Goal: Information Seeking & Learning: Learn about a topic

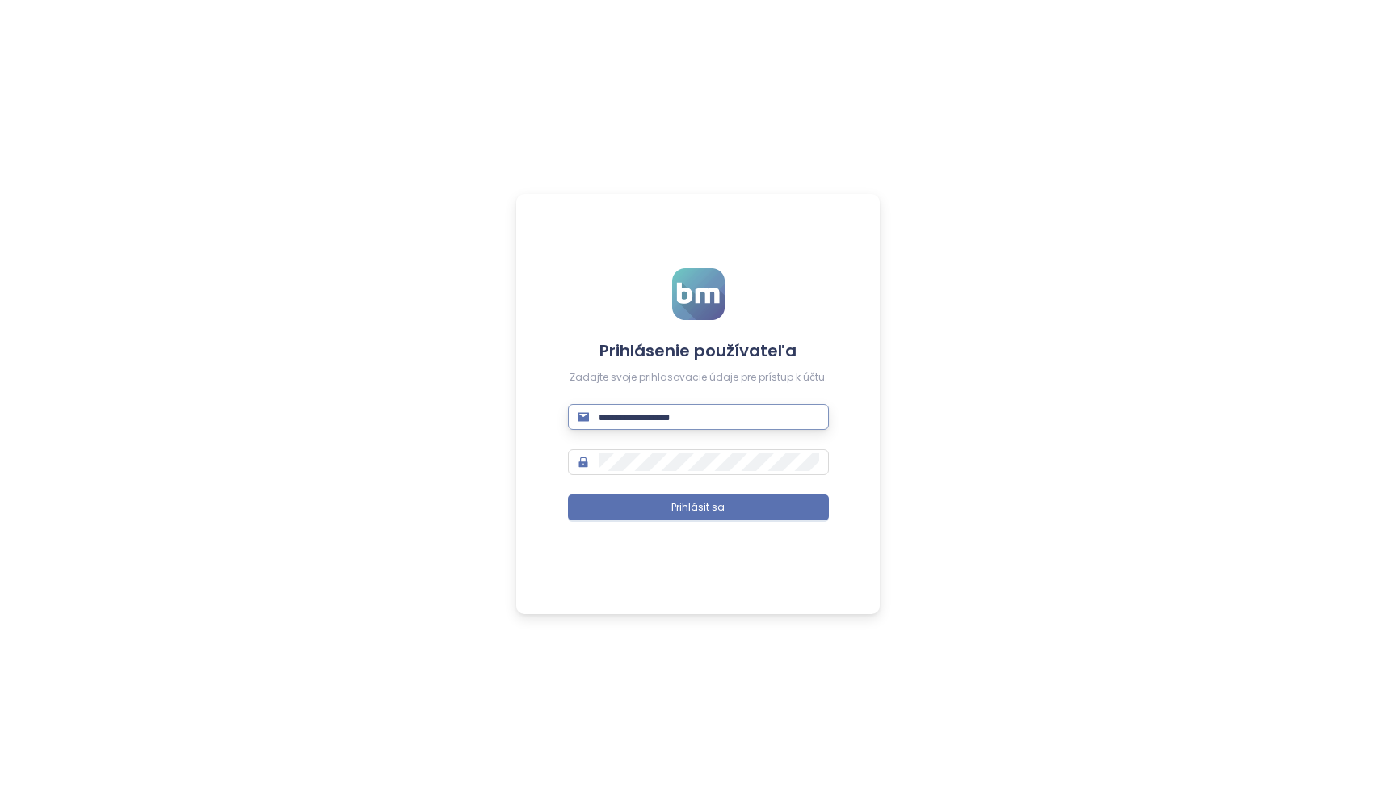
click at [610, 412] on input "text" at bounding box center [709, 417] width 221 height 18
type input "**********"
click at [698, 507] on button "Prihlásiť sa" at bounding box center [698, 508] width 261 height 26
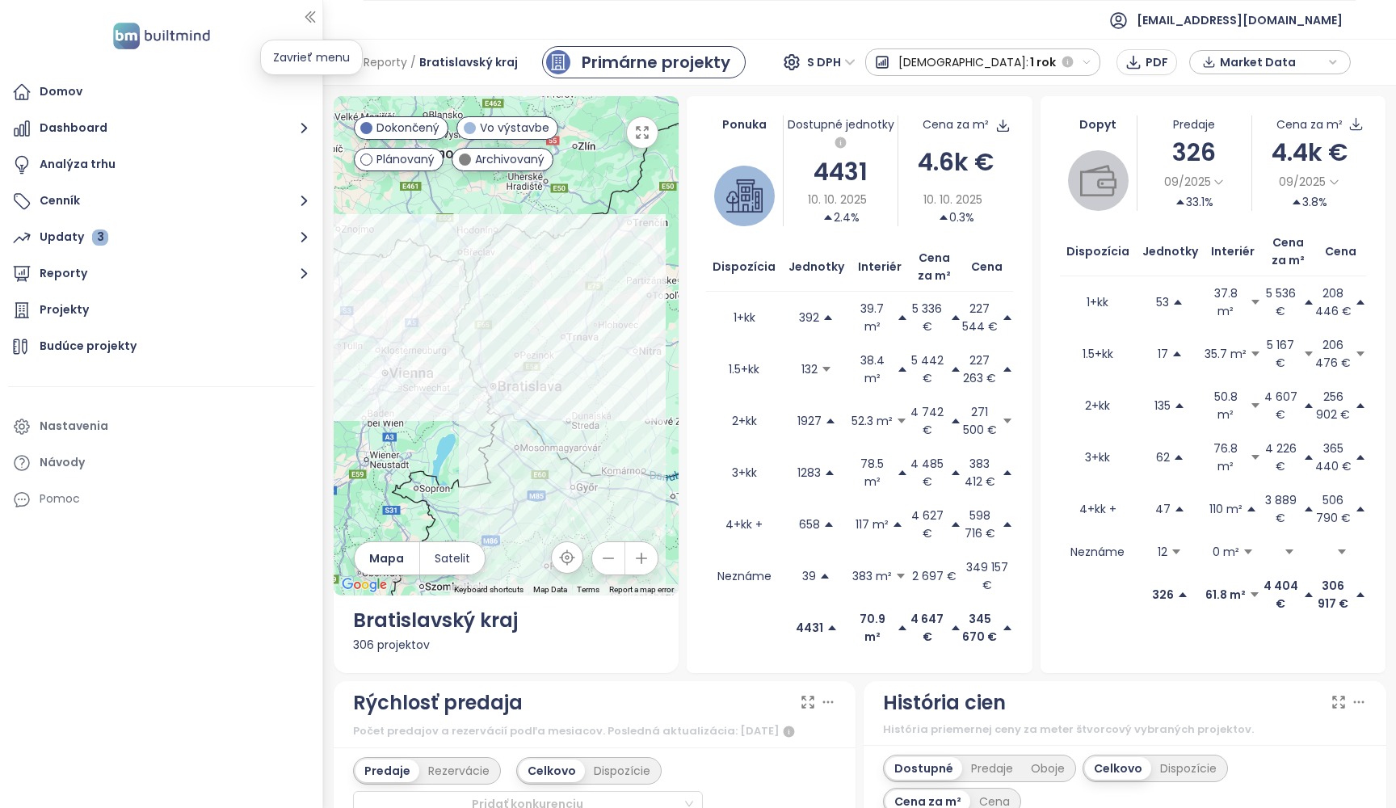
click at [312, 19] on icon "button" at bounding box center [309, 17] width 9 height 11
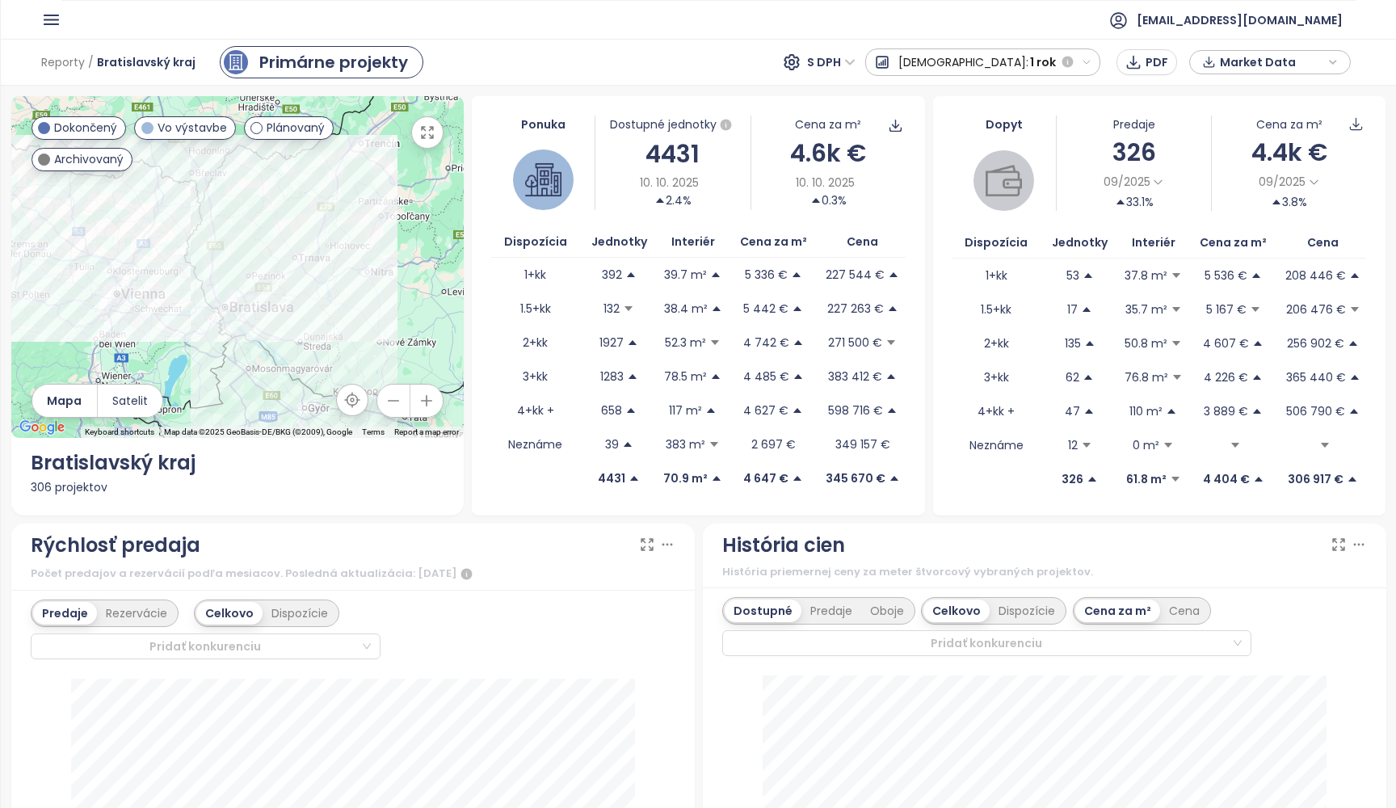
drag, startPoint x: 492, startPoint y: 6, endPoint x: 718, endPoint y: 57, distance: 231.1
click at [718, 57] on div "Reporty / Bratislavský kraj Primárne projekty S DPH Predaj: 1 rok PDF Market Da…" at bounding box center [698, 62] width 1395 height 47
click at [856, 61] on span "S DPH" at bounding box center [831, 62] width 48 height 24
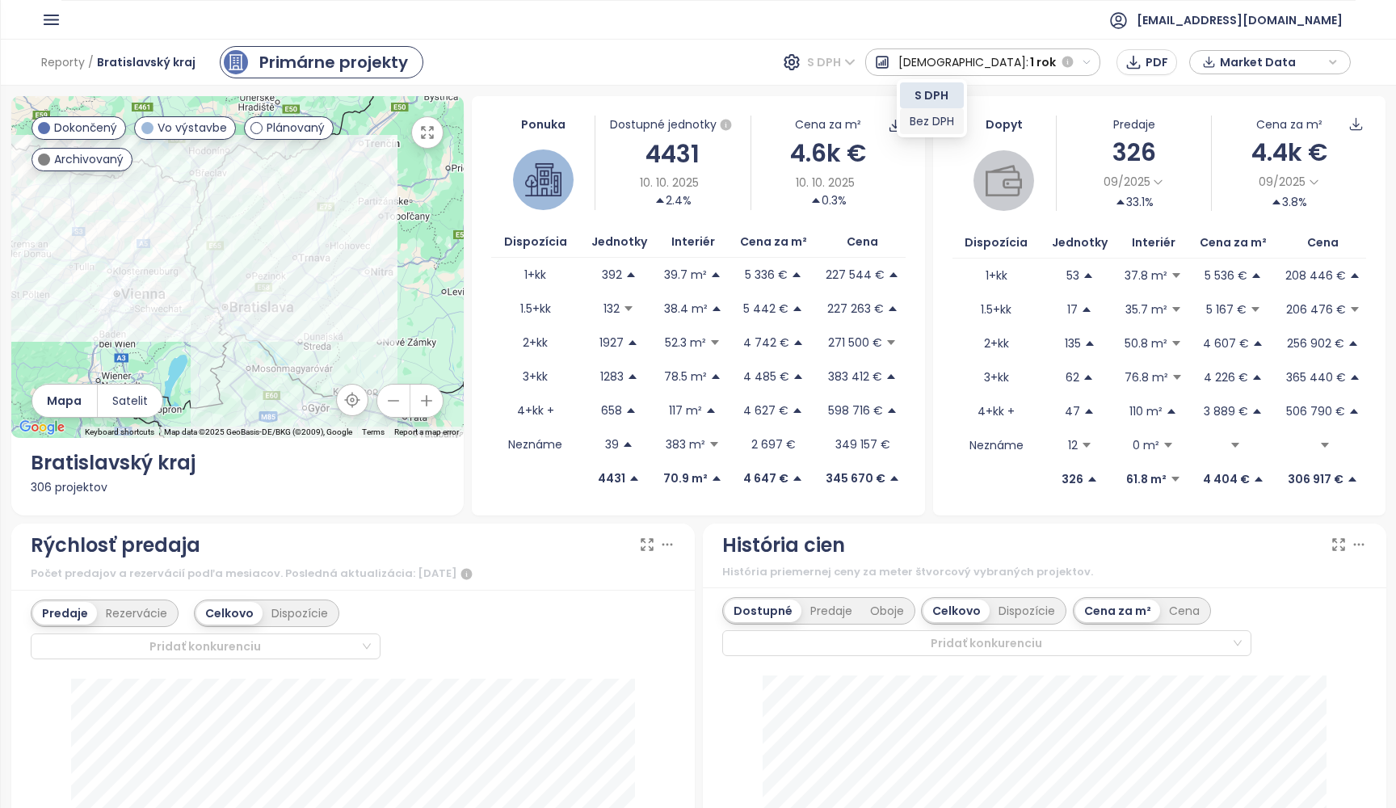
click at [916, 118] on div "Bez DPH" at bounding box center [932, 121] width 44 height 18
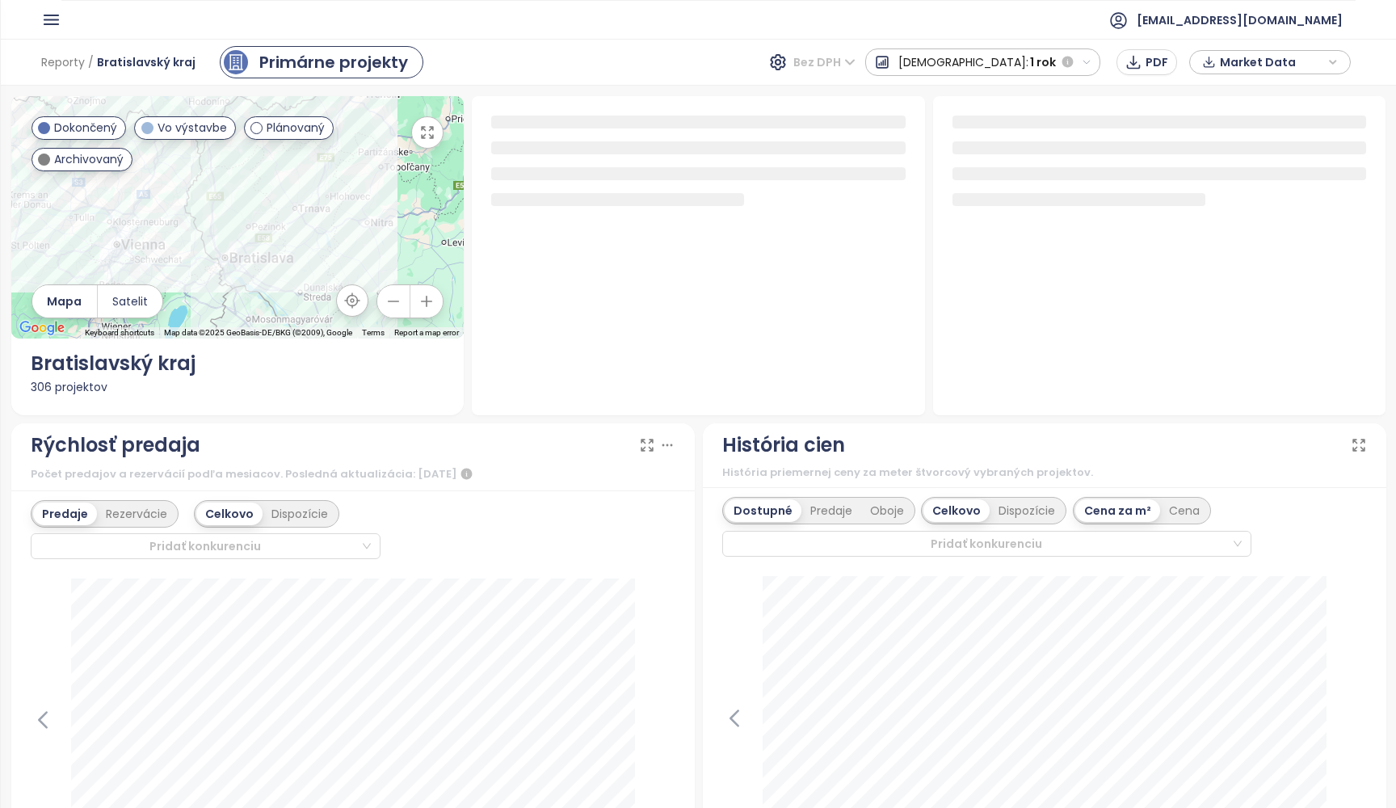
click at [856, 60] on span "Bez DPH" at bounding box center [824, 62] width 62 height 24
click at [920, 126] on div "Bez DPH" at bounding box center [921, 121] width 48 height 18
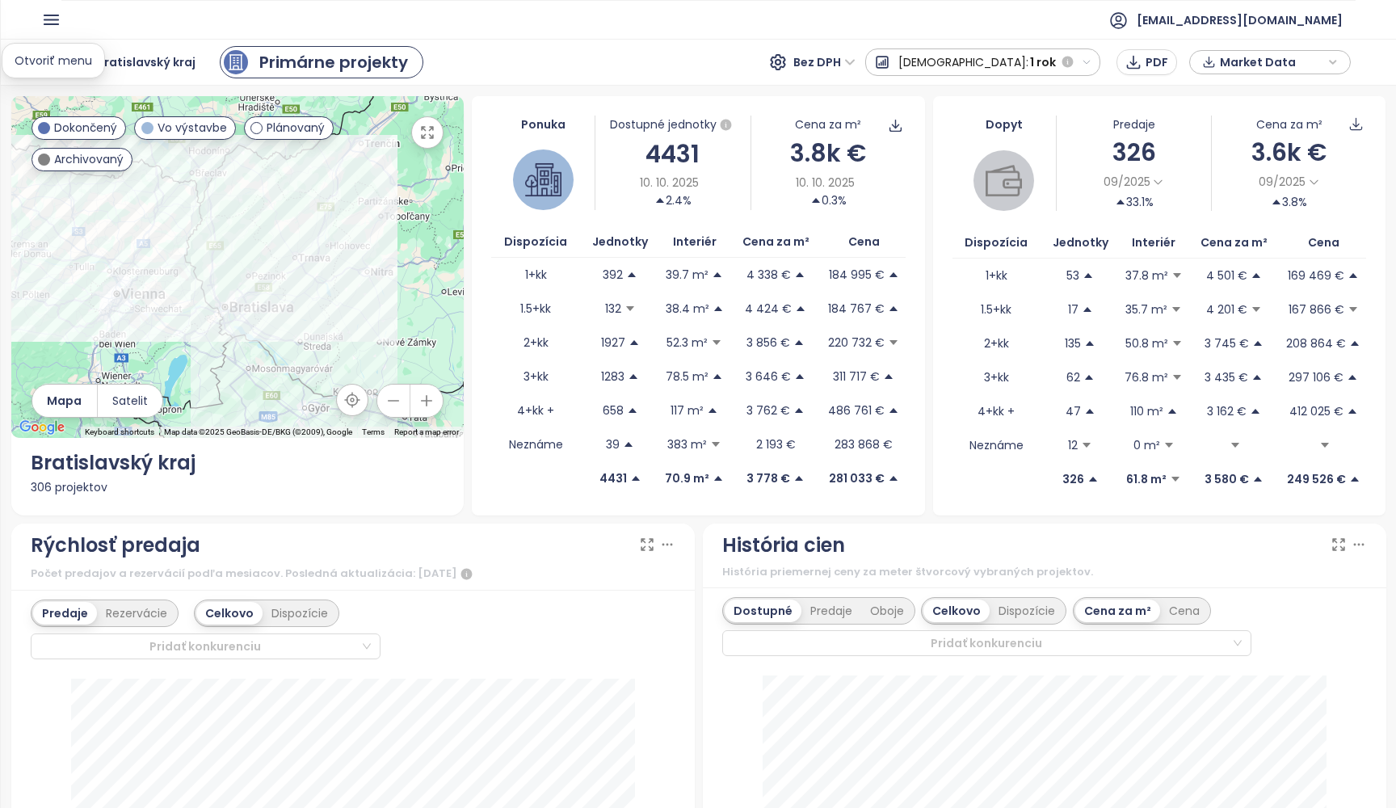
click at [44, 22] on icon "button" at bounding box center [51, 20] width 20 height 20
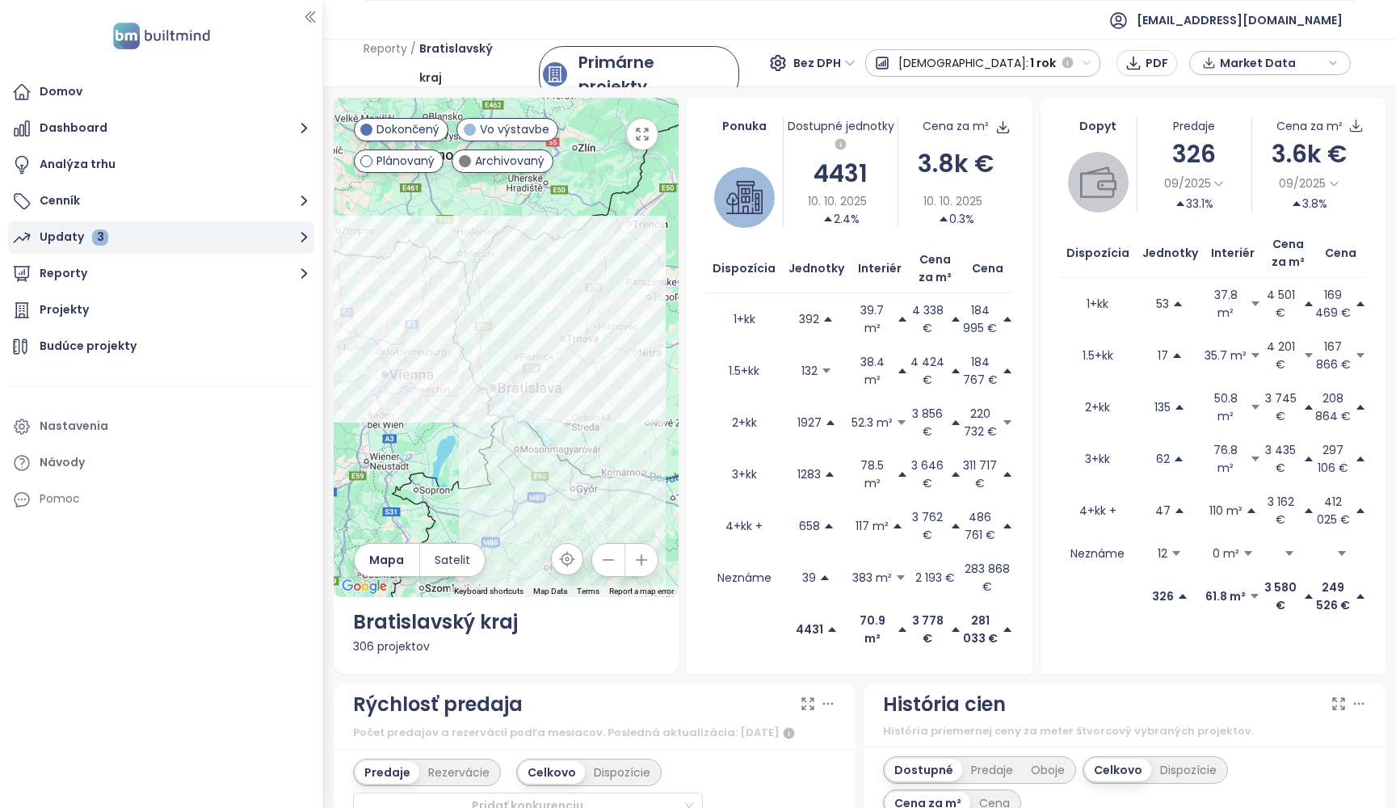
click at [74, 239] on div "Updaty 3" at bounding box center [74, 237] width 69 height 20
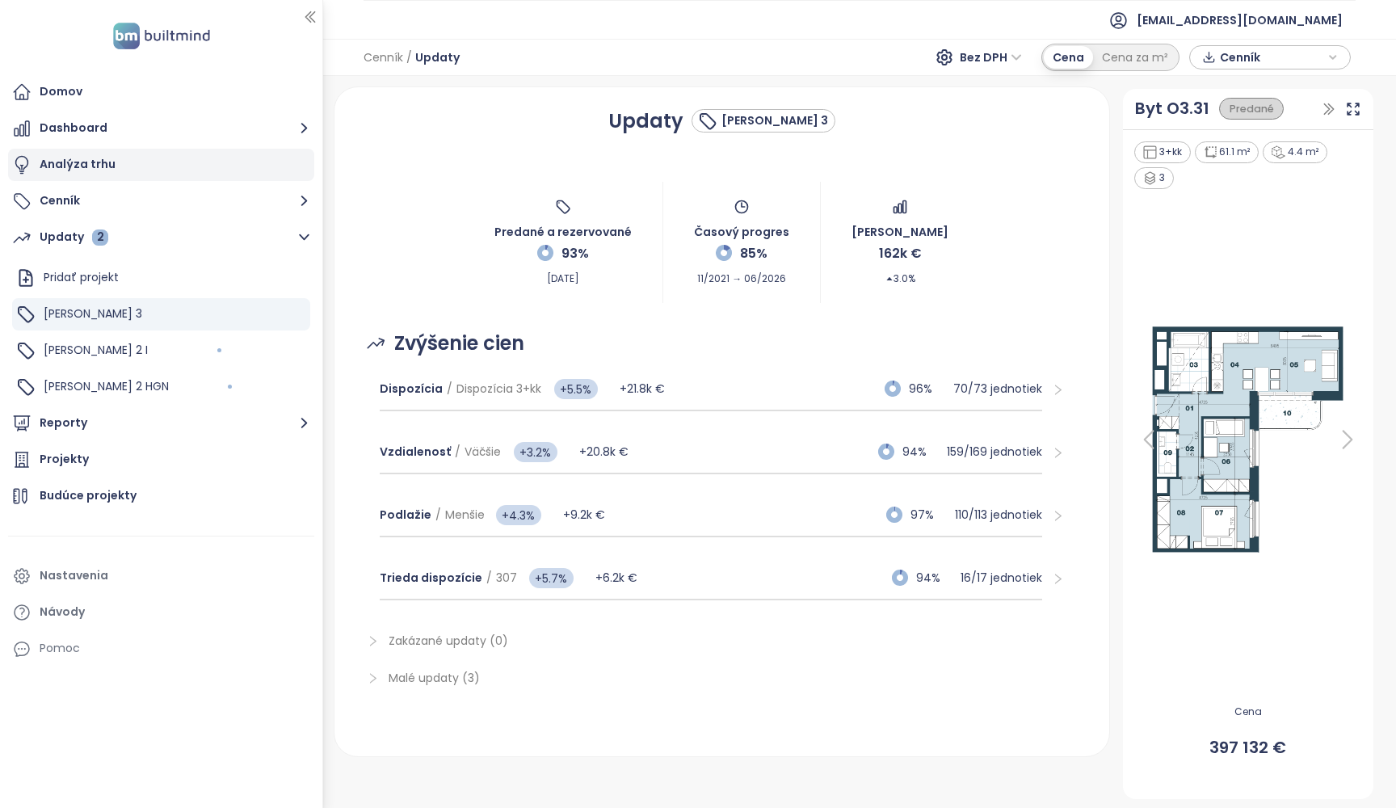
click at [64, 164] on div "Analýza trhu" at bounding box center [78, 164] width 76 height 20
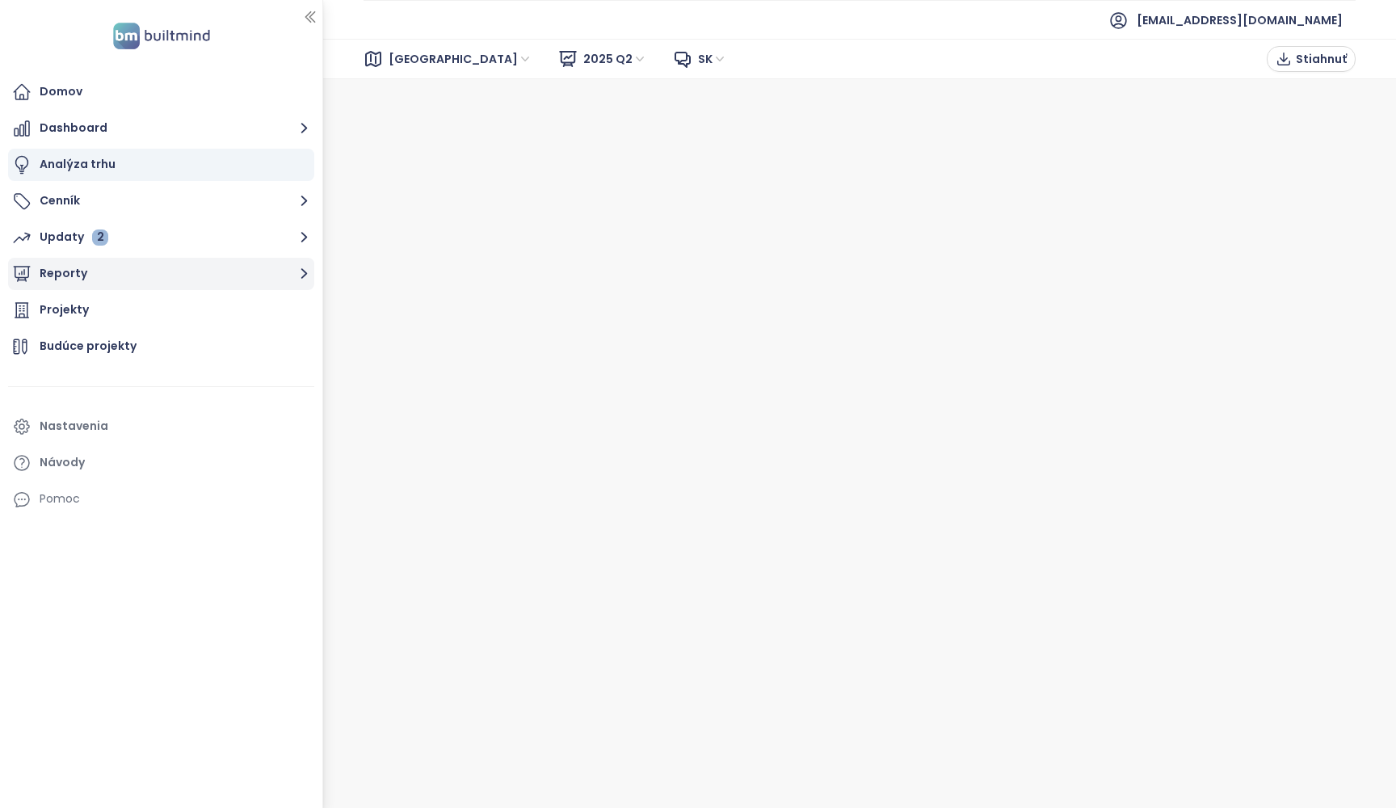
click at [57, 261] on button "Reporty" at bounding box center [161, 274] width 306 height 32
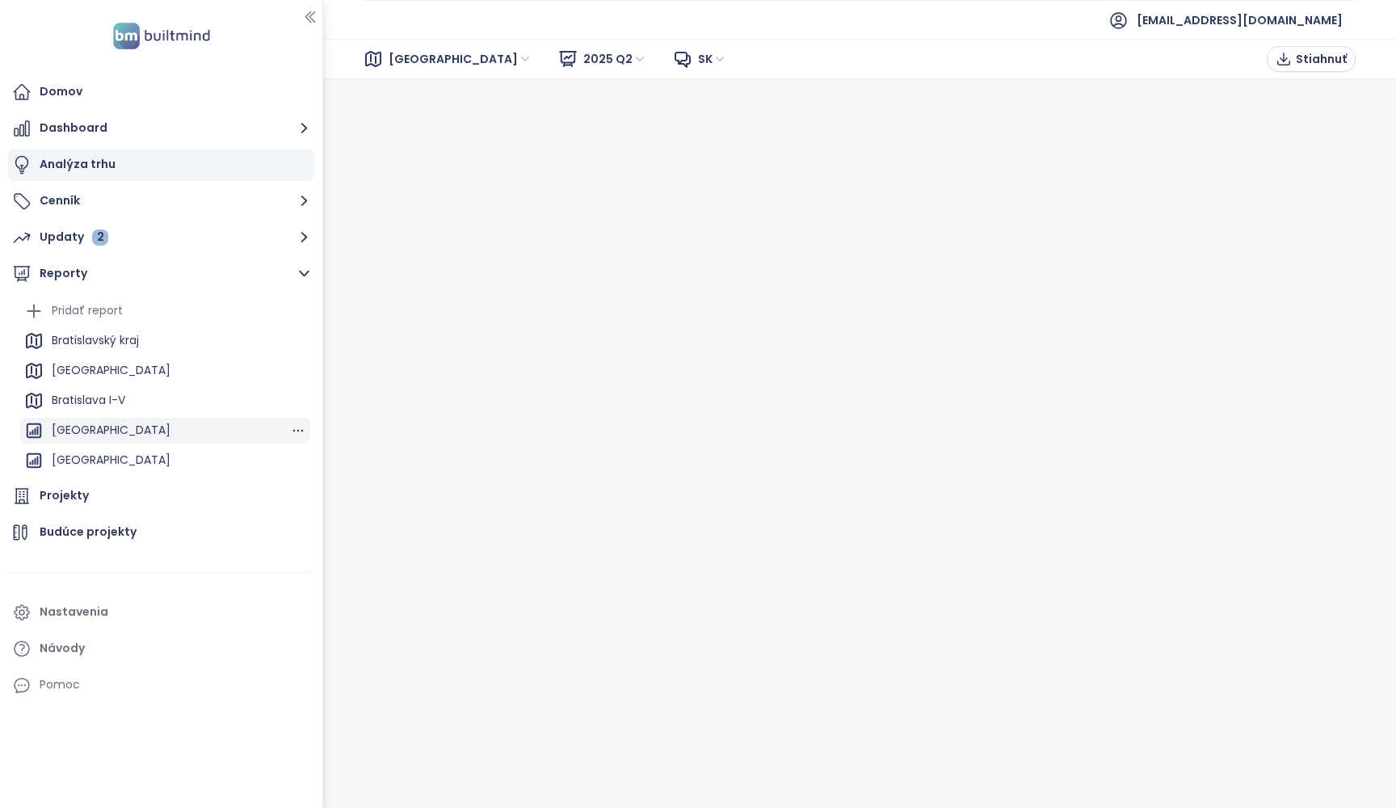
click at [90, 428] on div "[GEOGRAPHIC_DATA]" at bounding box center [111, 430] width 119 height 20
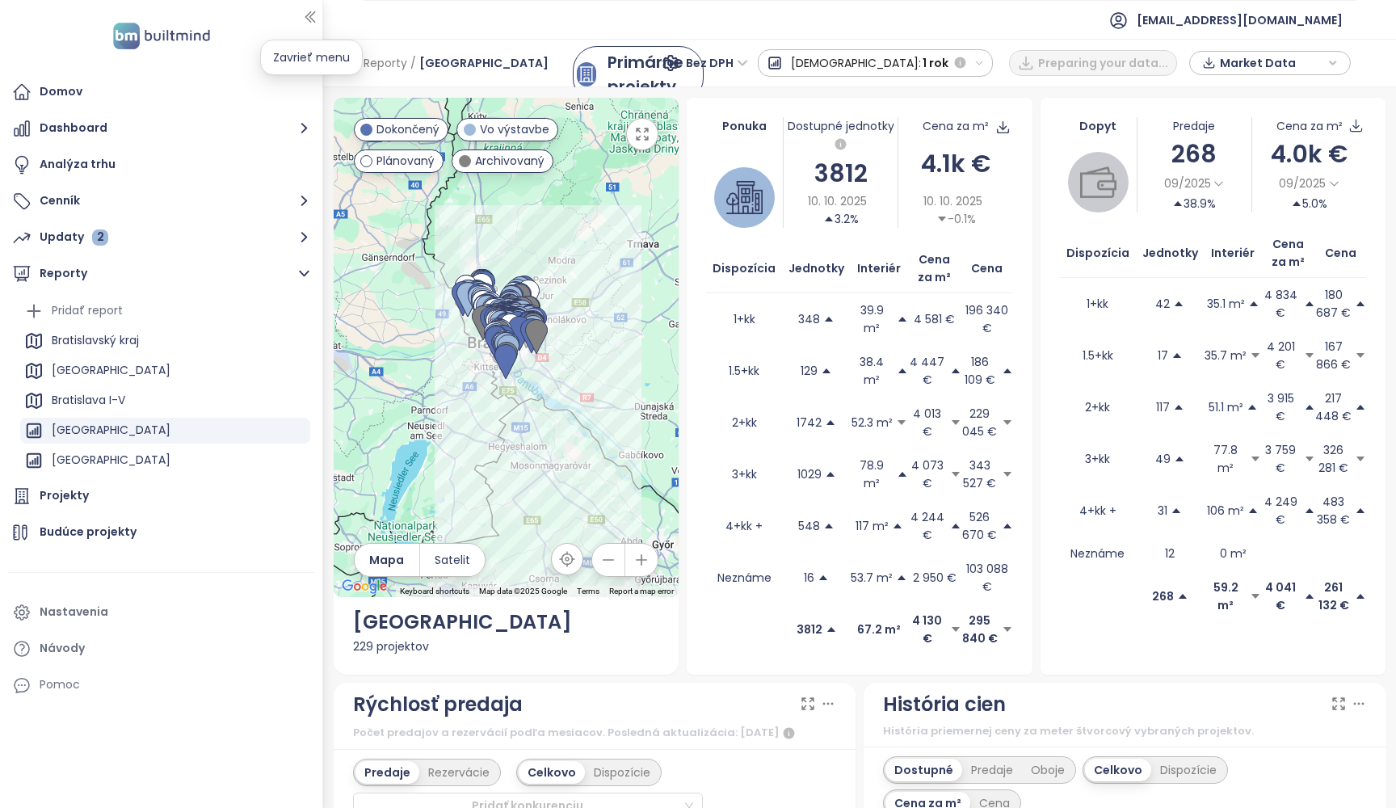
click at [308, 14] on icon "button" at bounding box center [310, 17] width 16 height 16
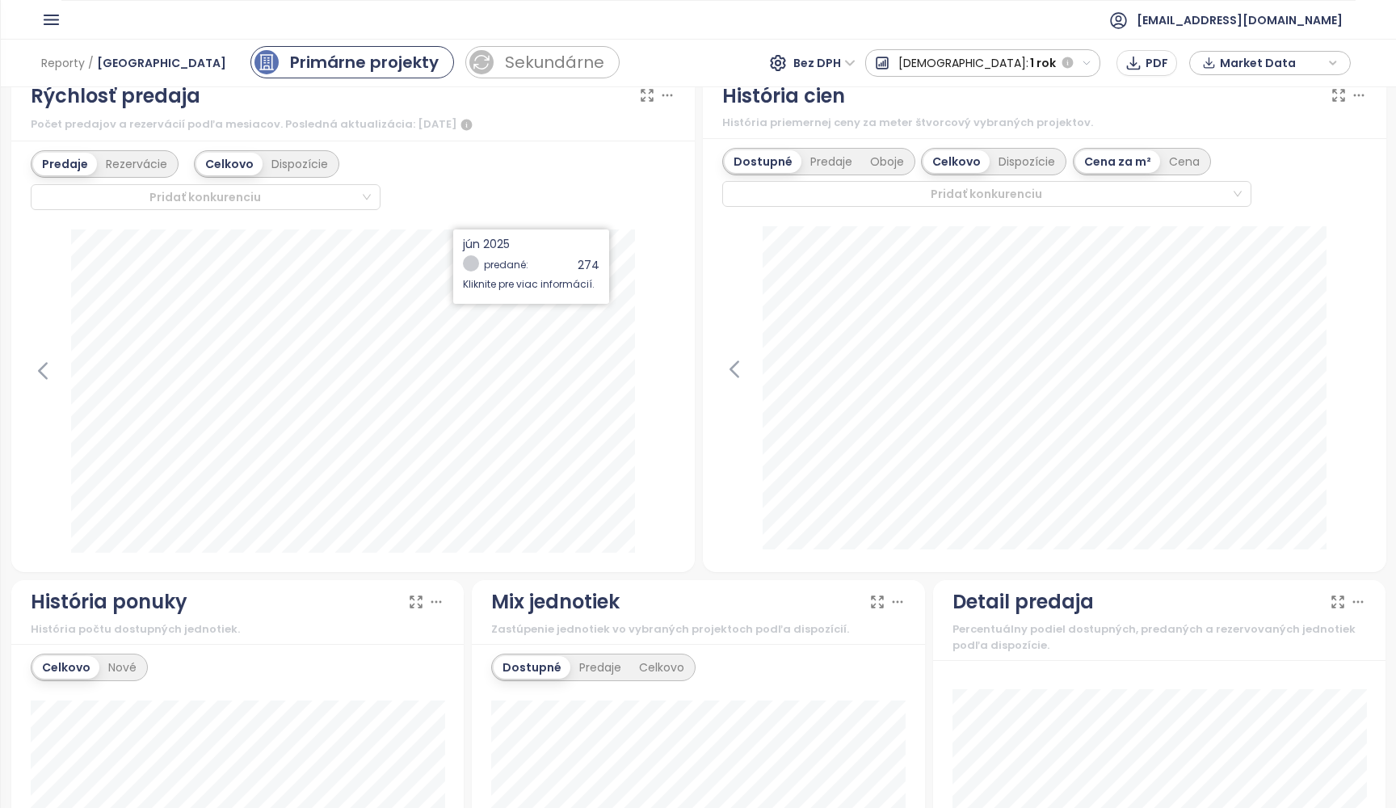
scroll to position [456, 0]
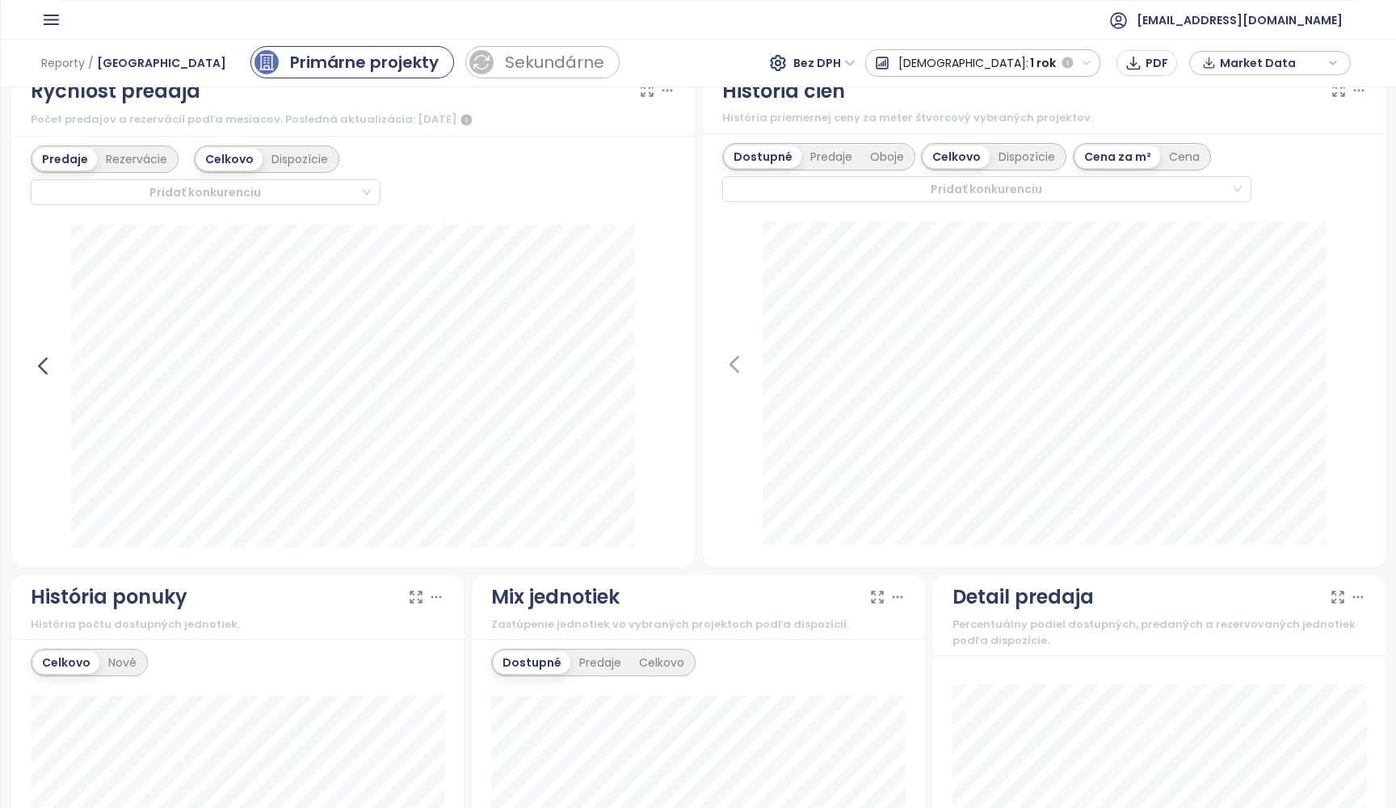
click at [43, 365] on icon at bounding box center [43, 366] width 24 height 24
click at [654, 361] on icon at bounding box center [663, 366] width 24 height 24
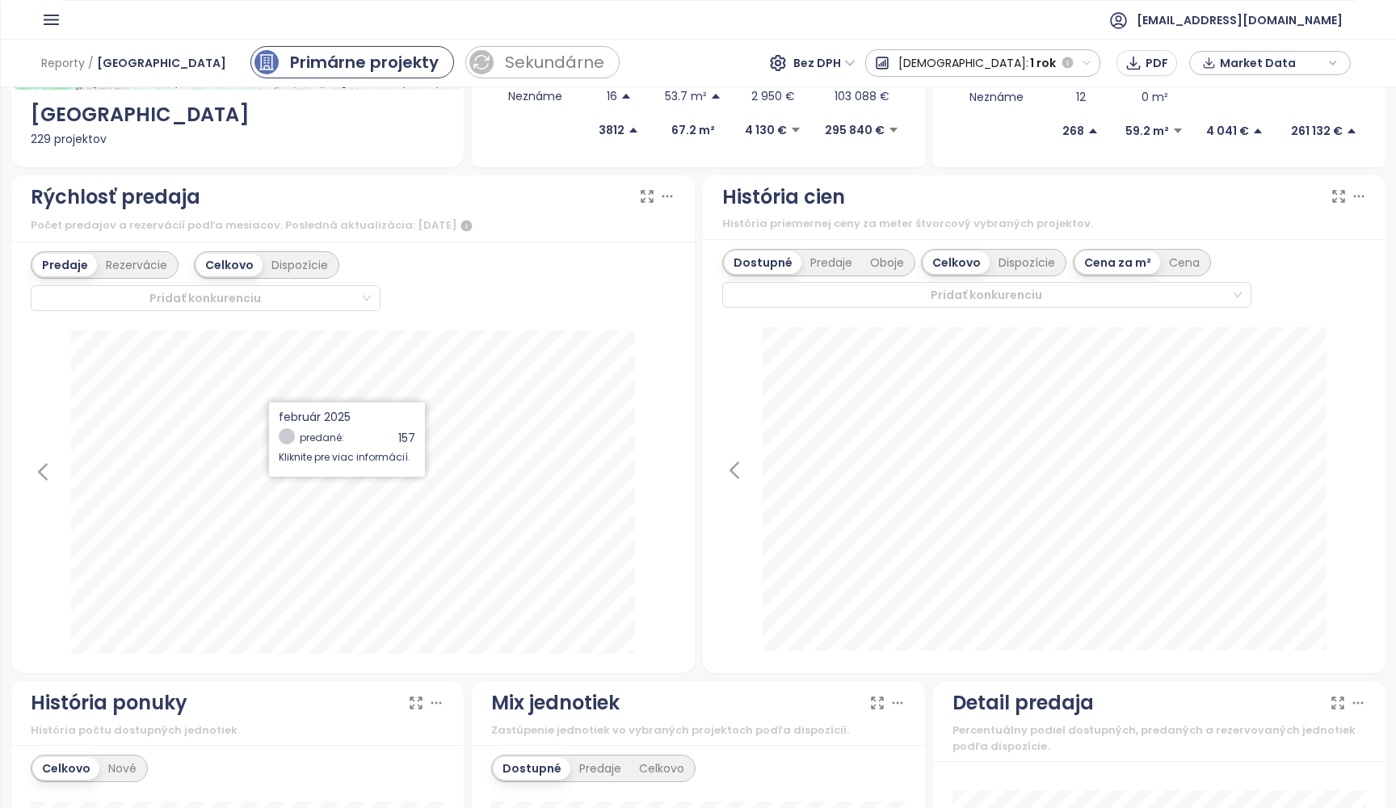
scroll to position [352, 0]
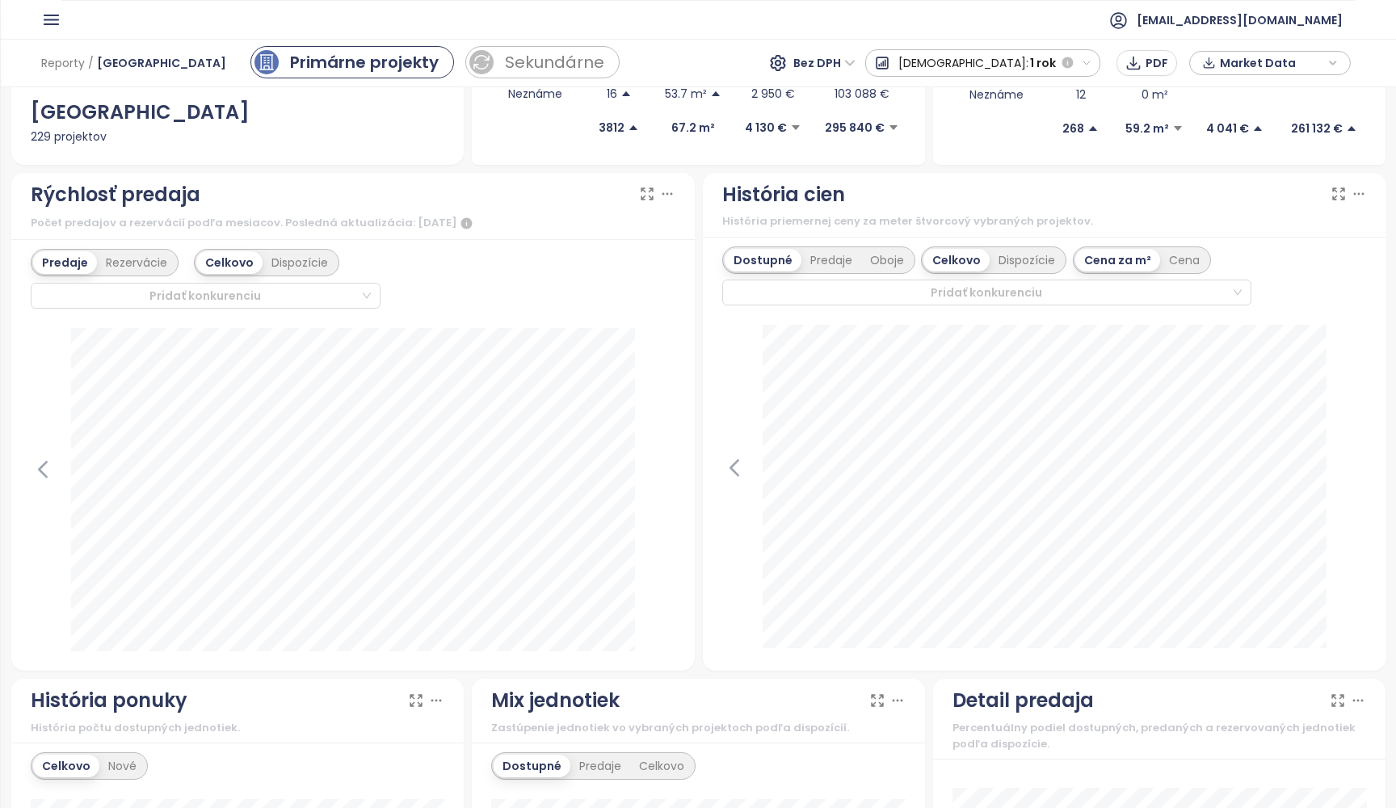
click at [646, 195] on icon at bounding box center [647, 194] width 16 height 16
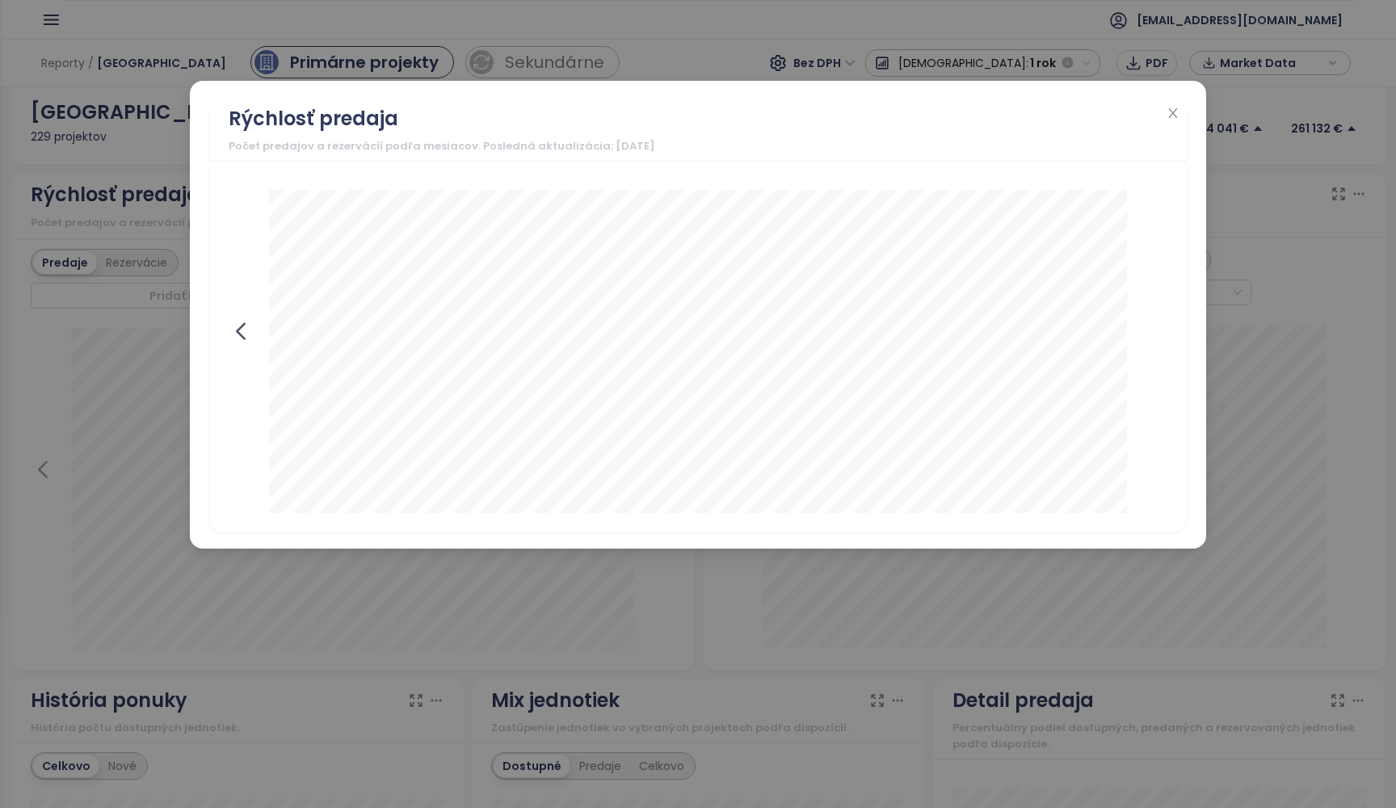
click at [242, 331] on icon at bounding box center [241, 331] width 24 height 24
click at [1155, 335] on icon at bounding box center [1154, 331] width 7 height 15
click at [244, 334] on icon at bounding box center [241, 331] width 24 height 24
click at [1168, 114] on icon "close" at bounding box center [1173, 113] width 13 height 13
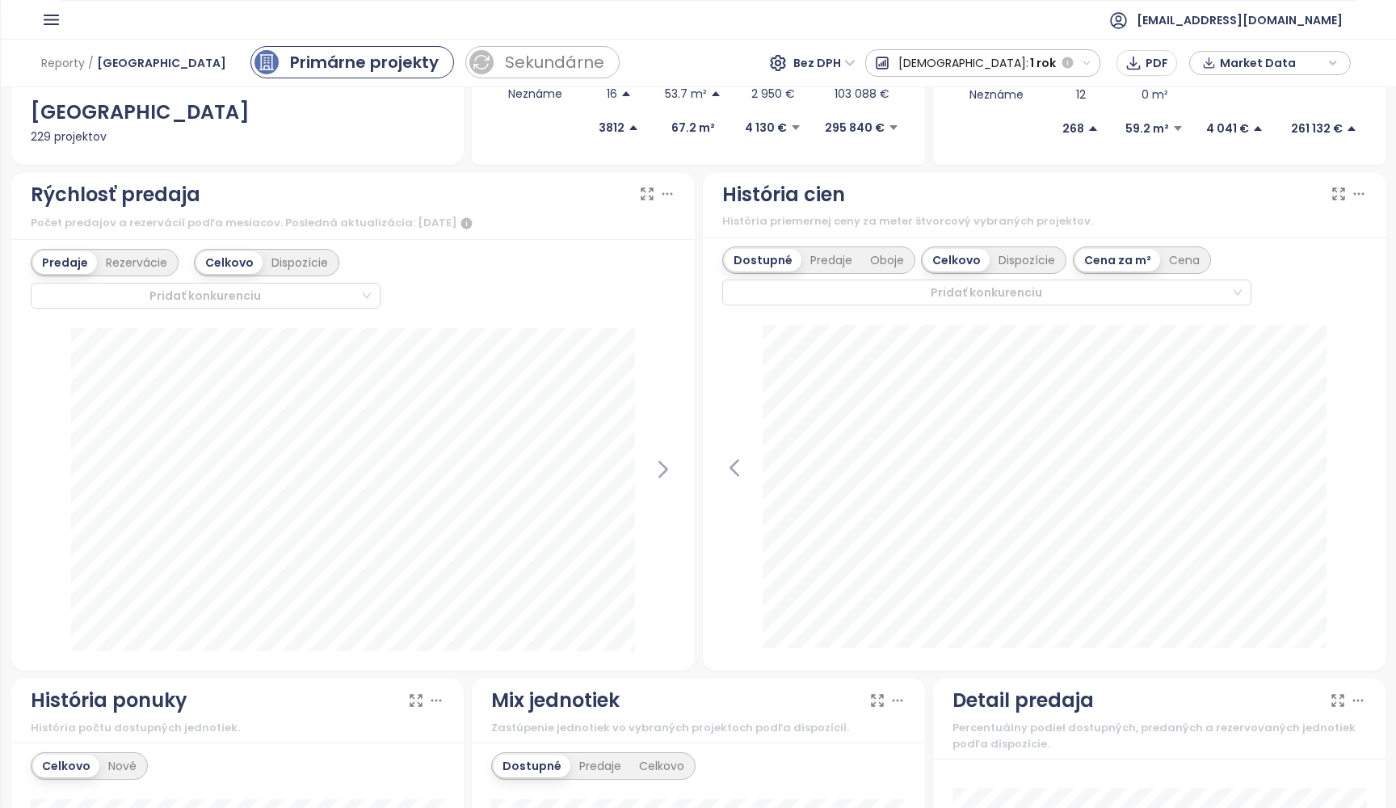
click at [1088, 63] on icon "button" at bounding box center [1087, 63] width 11 height 11
click at [1008, 232] on div "Celé obdobie" at bounding box center [936, 237] width 141 height 29
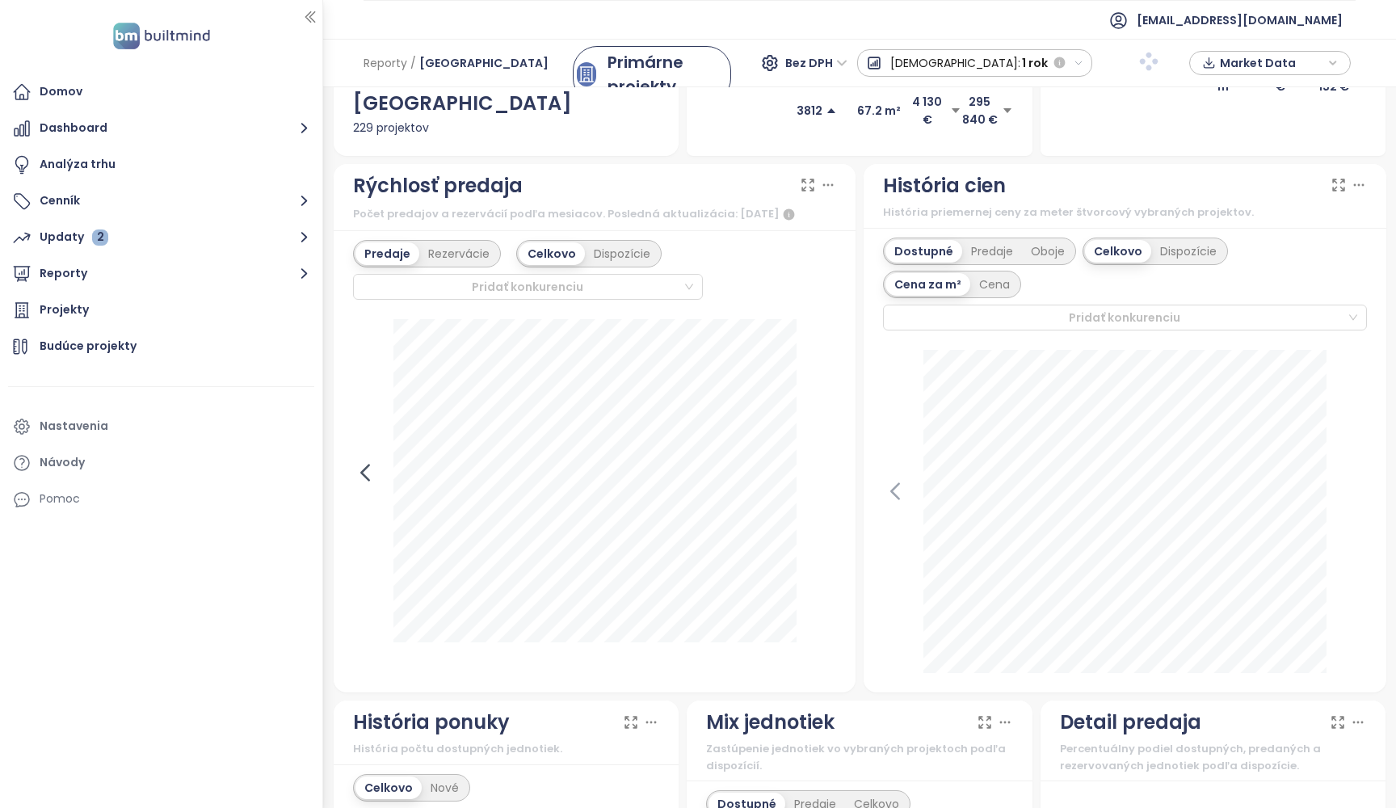
scroll to position [2, 1]
click at [356, 461] on icon at bounding box center [365, 473] width 24 height 24
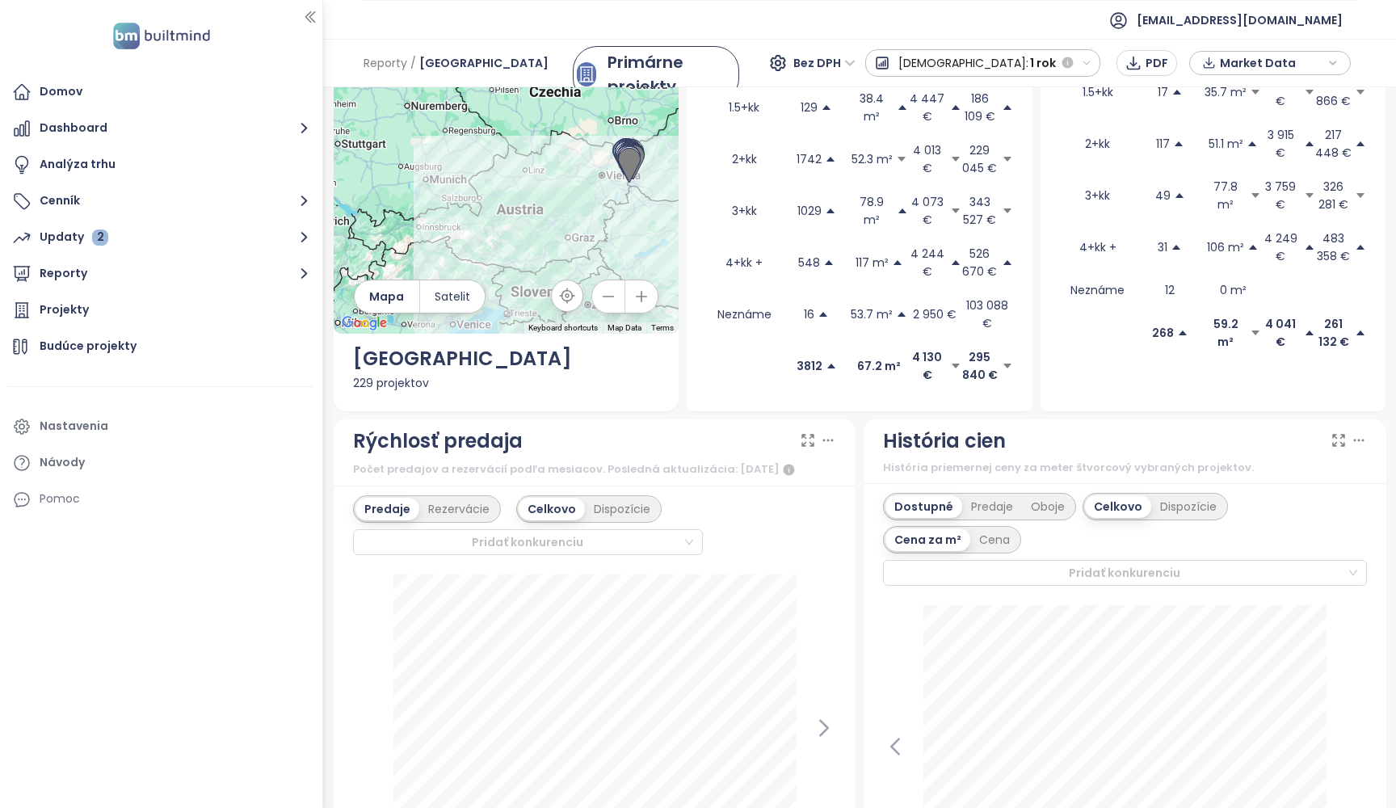
scroll to position [225, 0]
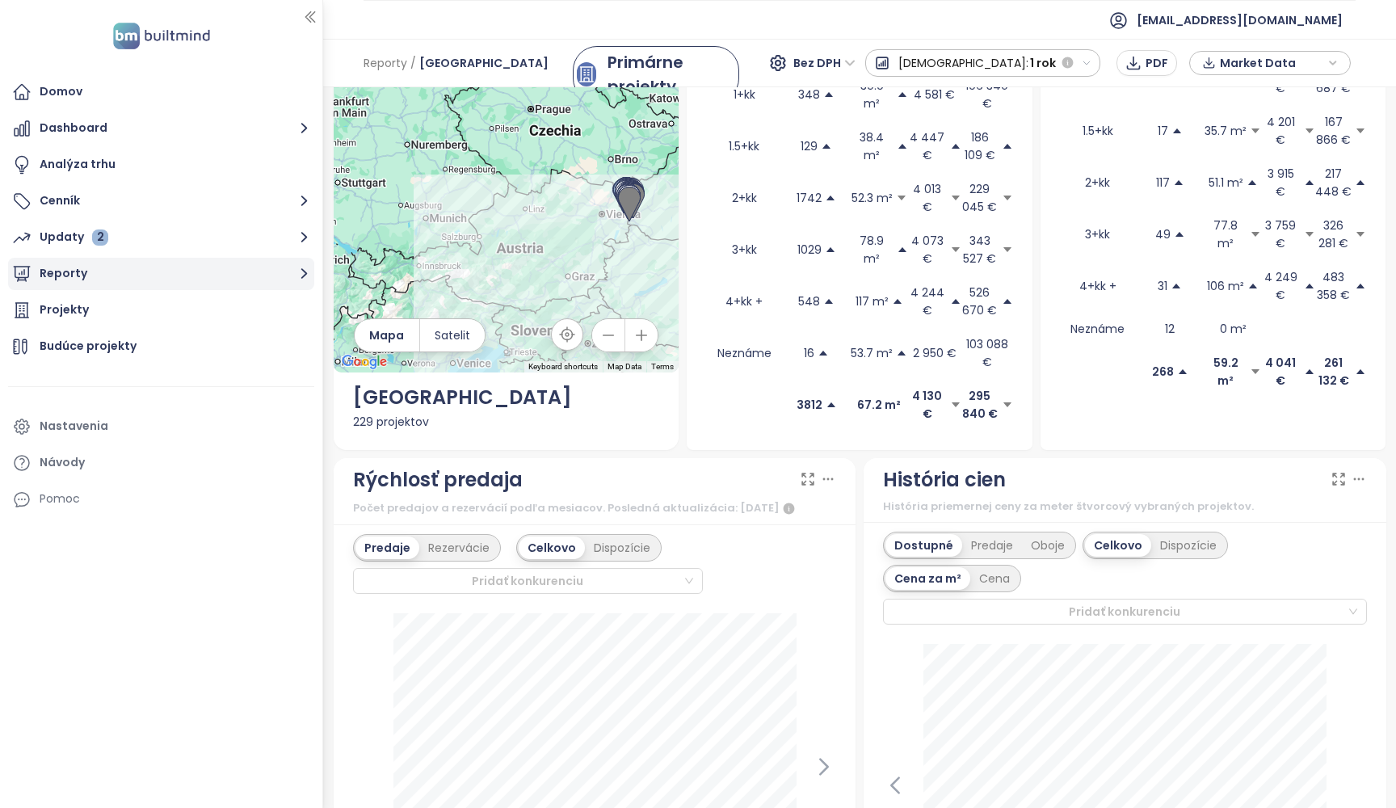
click at [67, 275] on button "Reporty" at bounding box center [161, 274] width 306 height 32
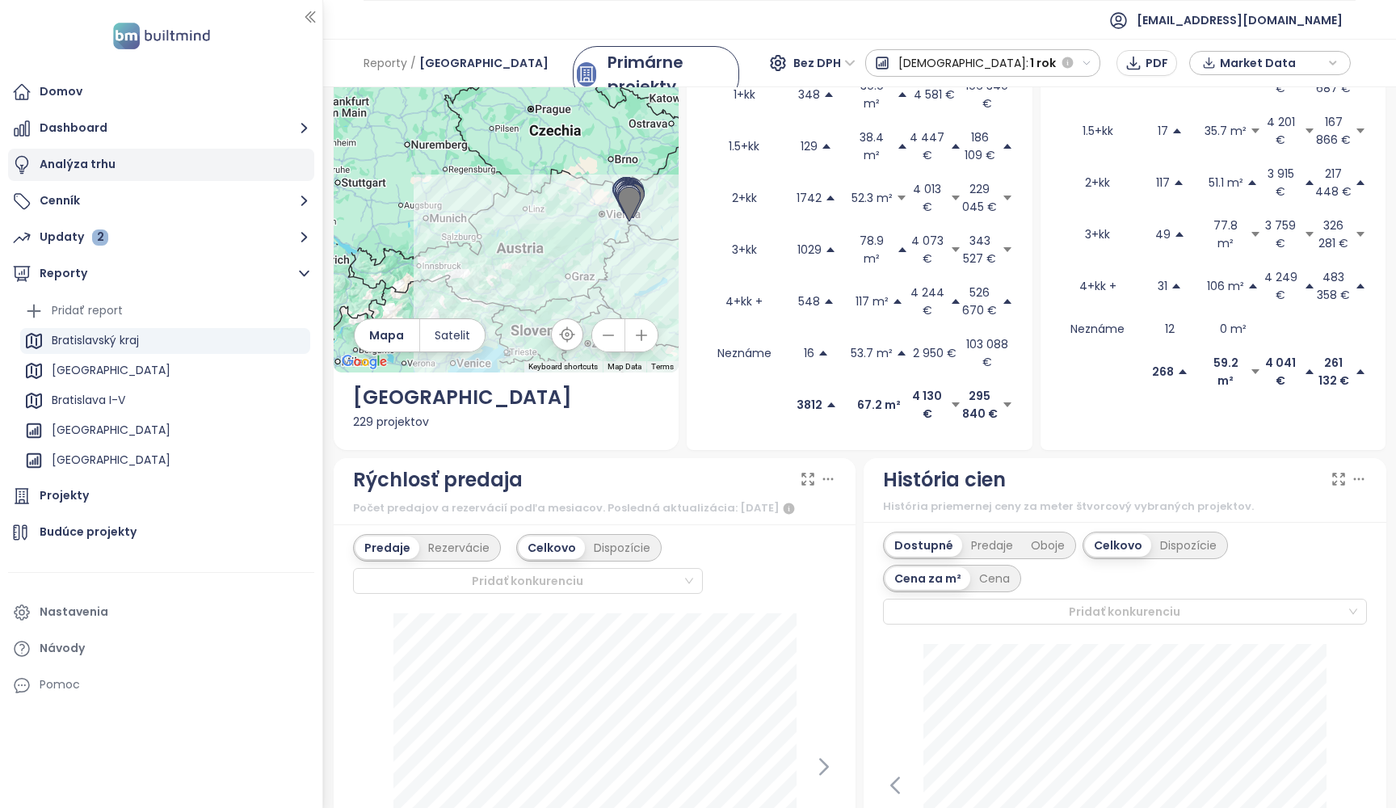
click at [86, 173] on div "Analýza trhu" at bounding box center [78, 164] width 76 height 20
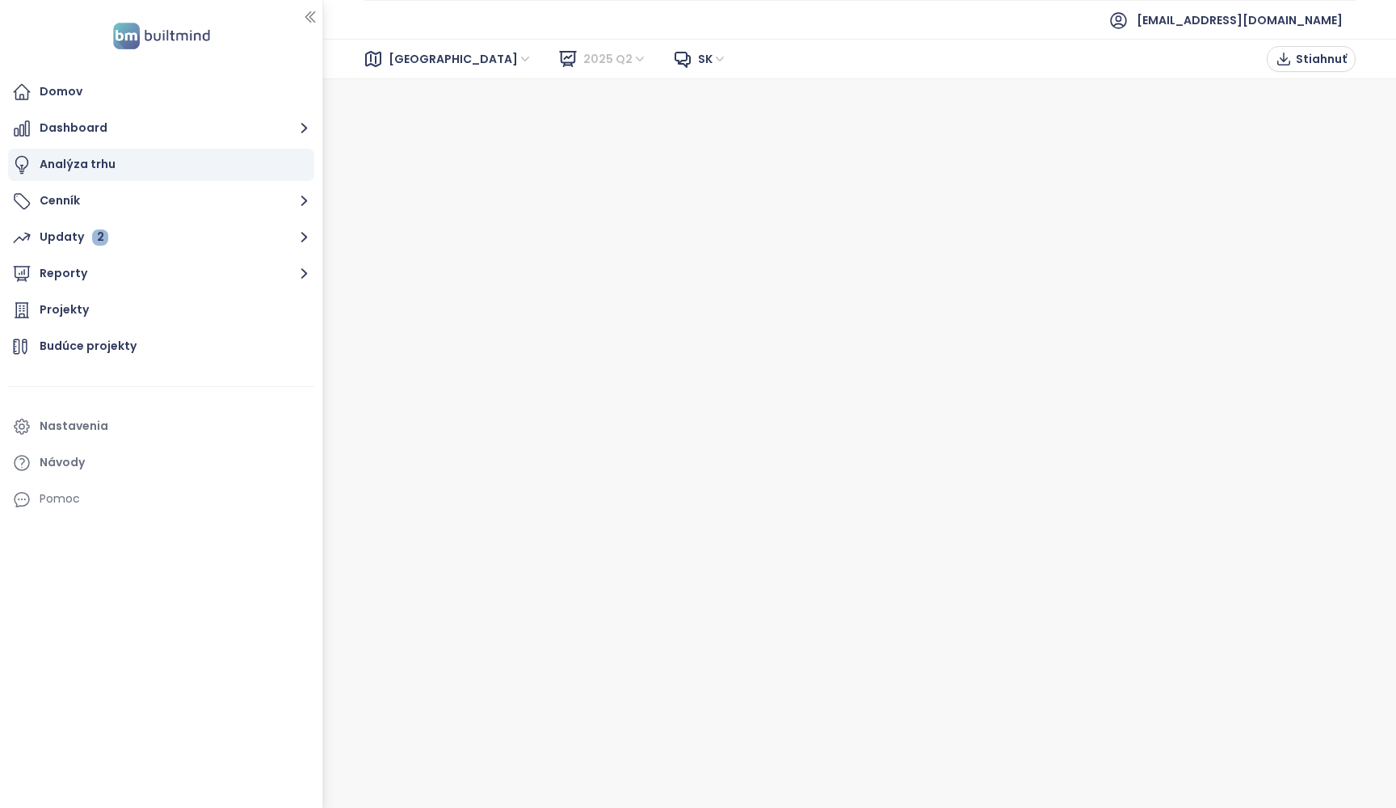
click at [583, 57] on span "2025 Q2" at bounding box center [615, 59] width 64 height 24
click at [580, 194] on div "2024 Q3 Liquidity Report" at bounding box center [589, 193] width 138 height 18
click at [583, 58] on span "2024 Q3 Liquidity Report" at bounding box center [664, 59] width 162 height 24
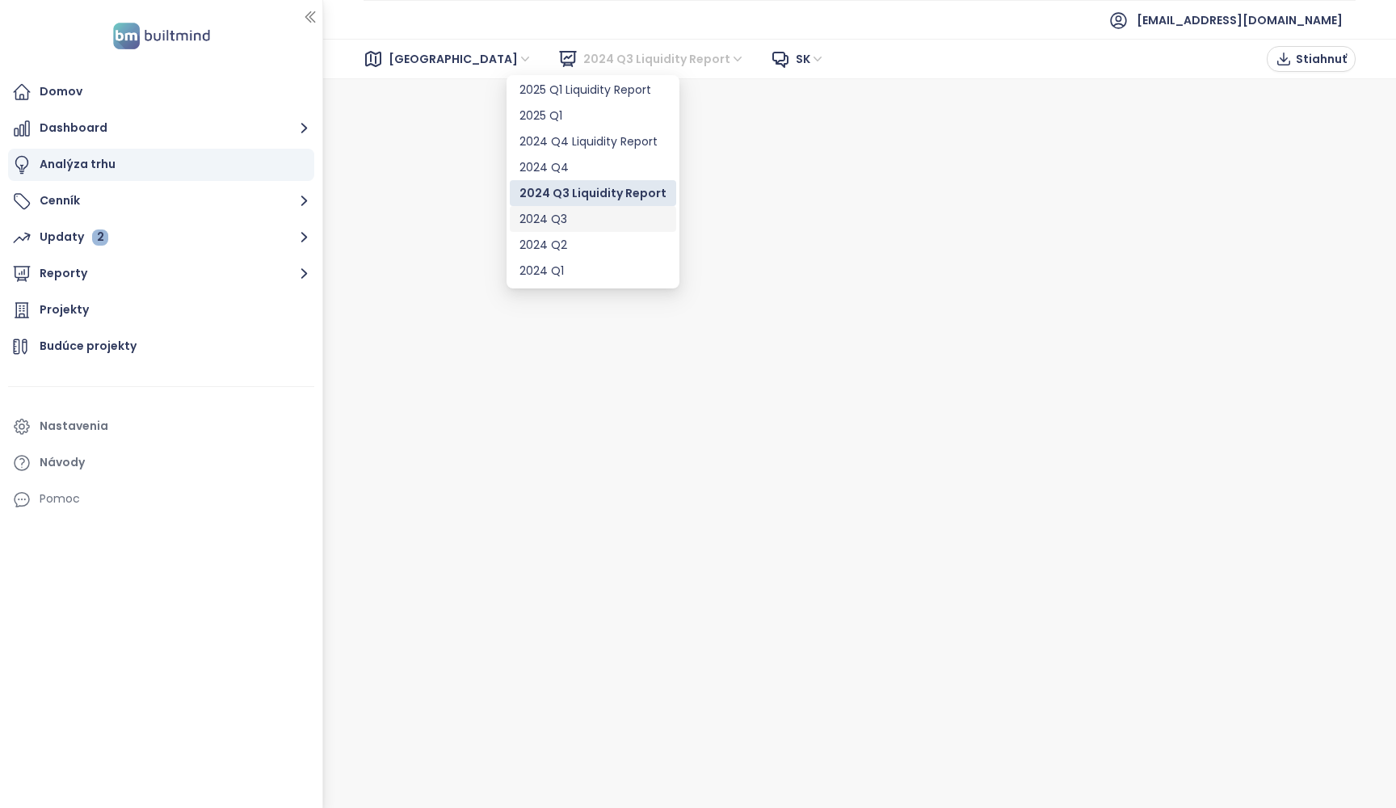
click at [572, 226] on div "2024 Q3" at bounding box center [593, 219] width 147 height 18
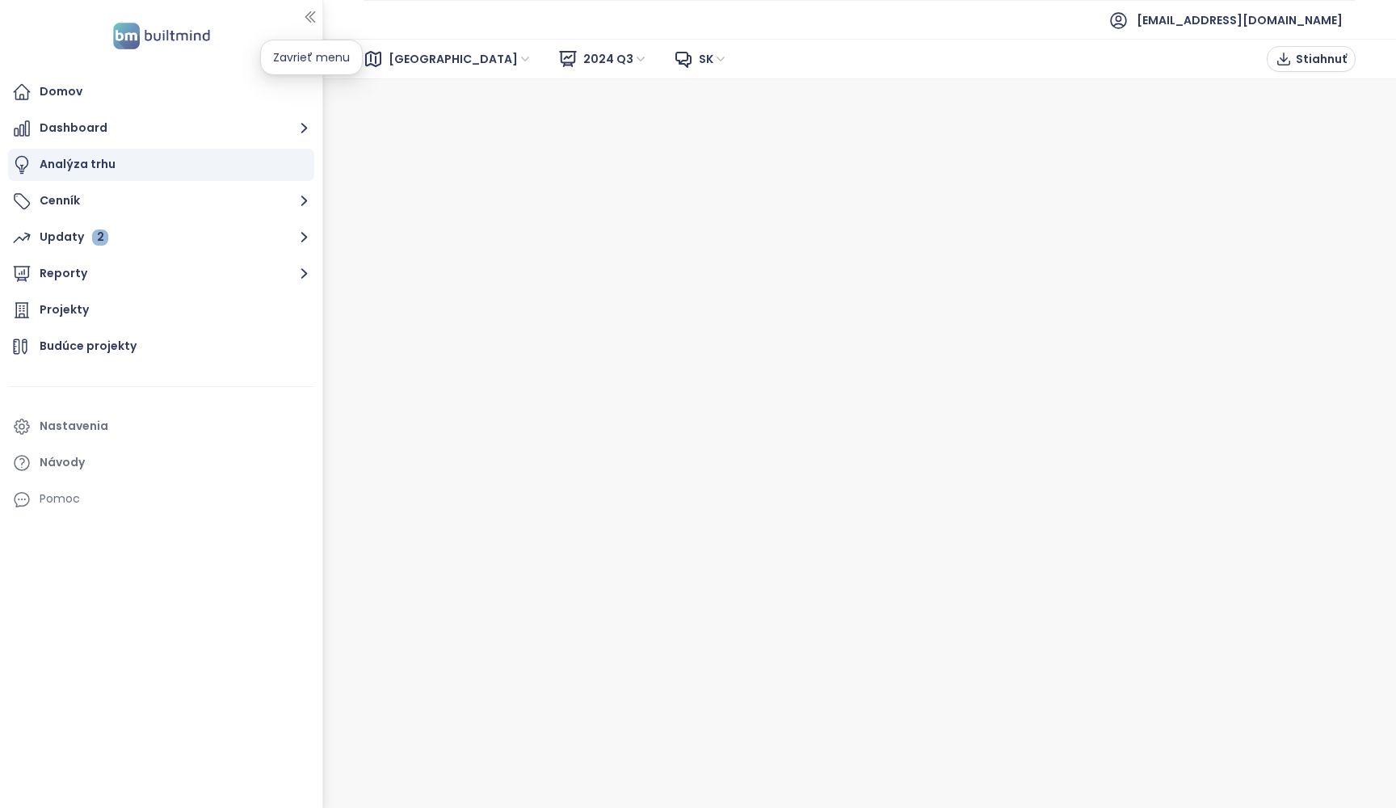
click at [309, 17] on icon "button" at bounding box center [309, 17] width 9 height 11
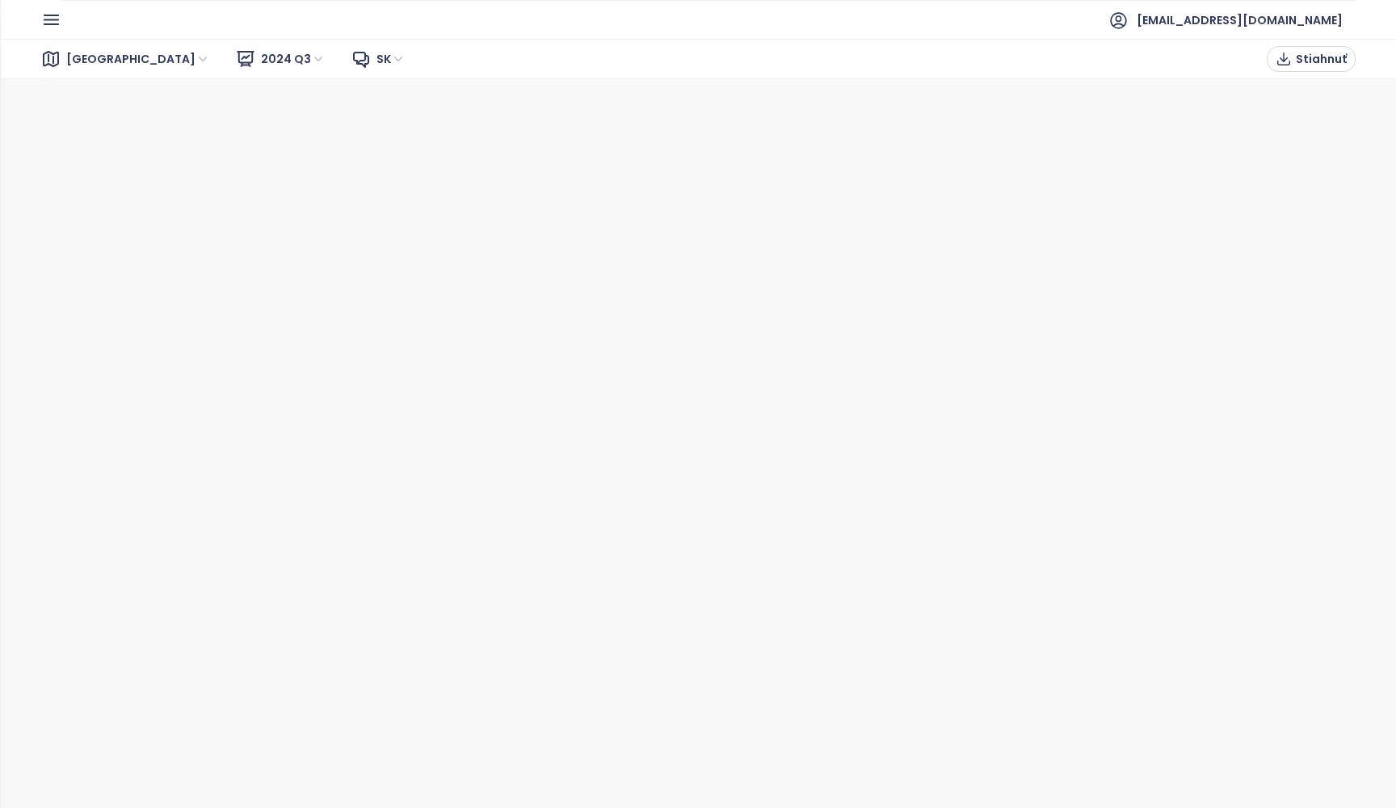
click at [59, 21] on icon "button" at bounding box center [51, 20] width 20 height 20
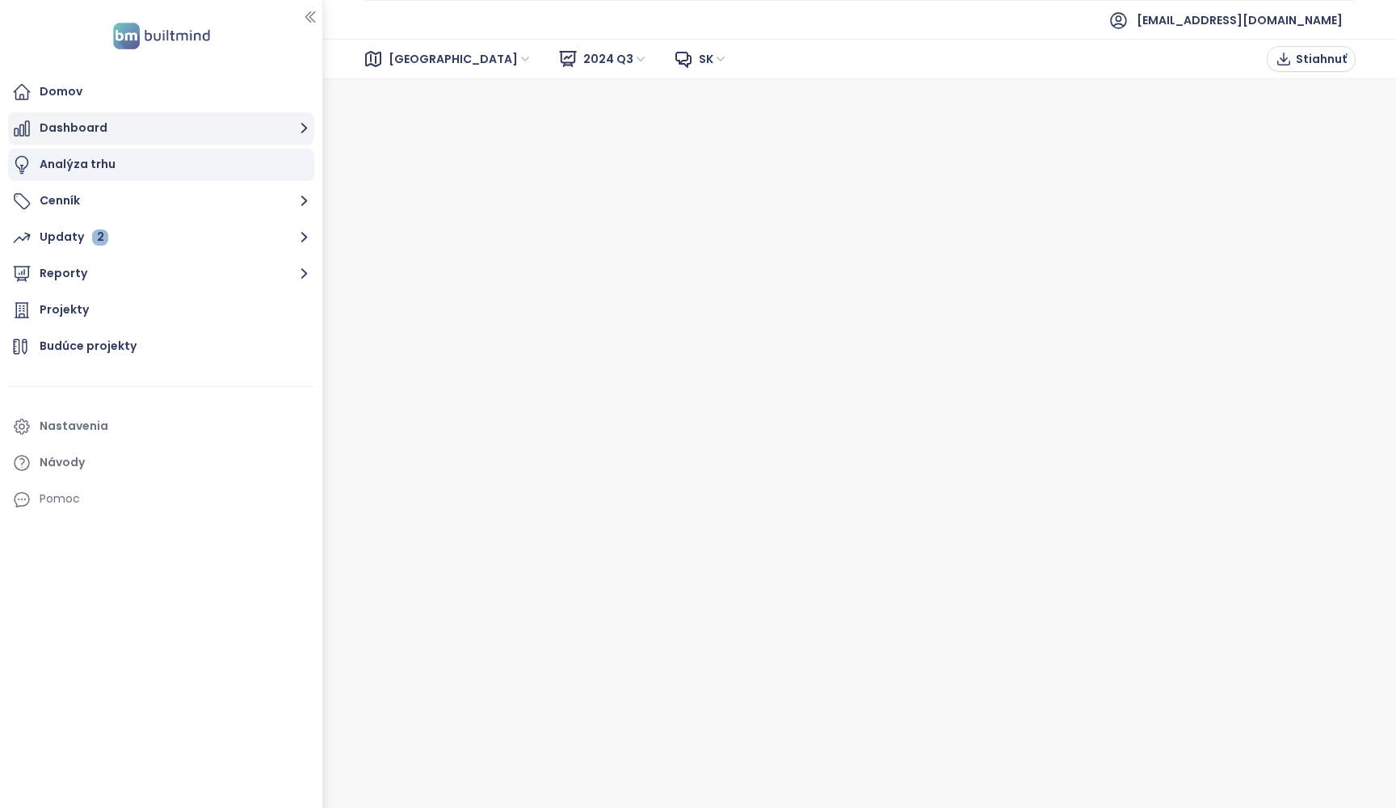
click at [78, 133] on button "Dashboard" at bounding box center [161, 128] width 306 height 32
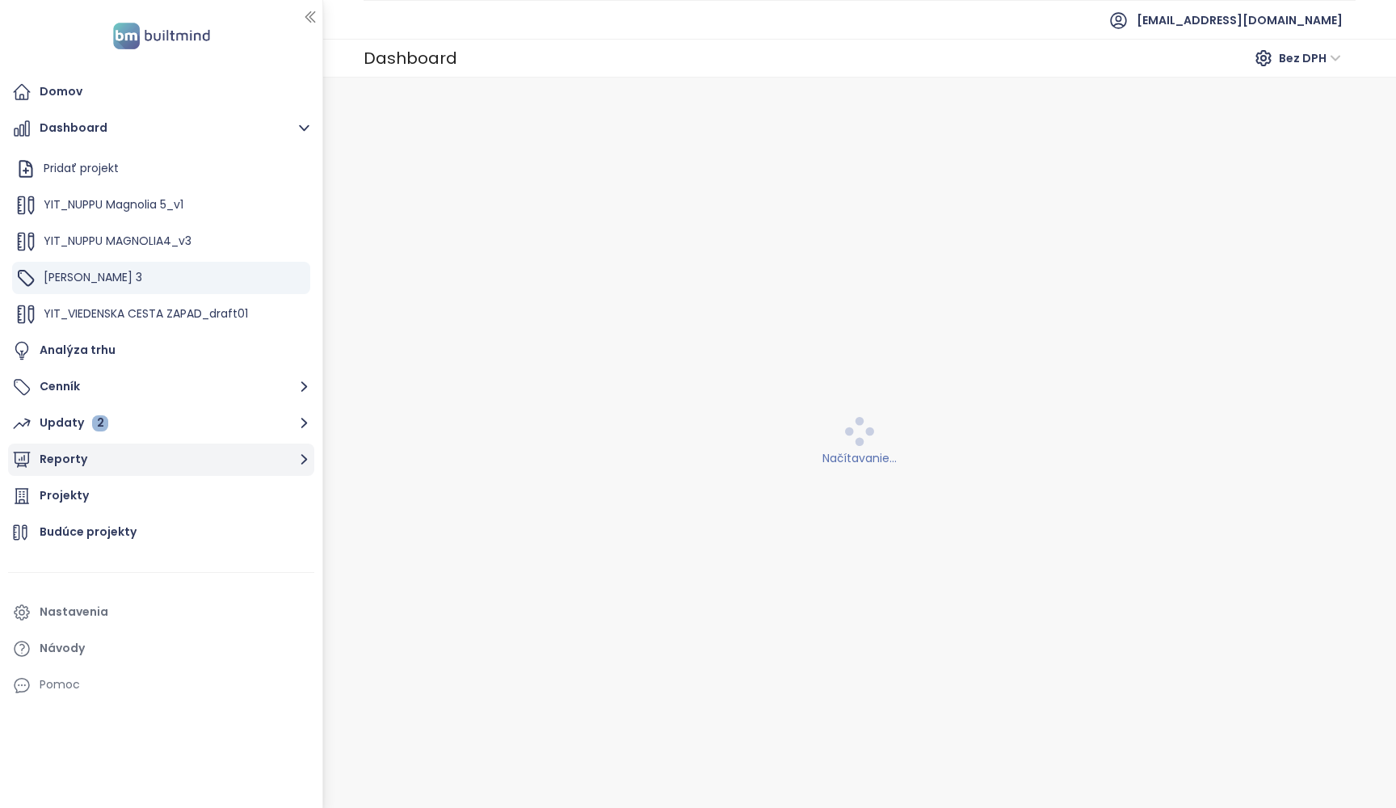
click at [48, 471] on button "Reporty" at bounding box center [161, 460] width 306 height 32
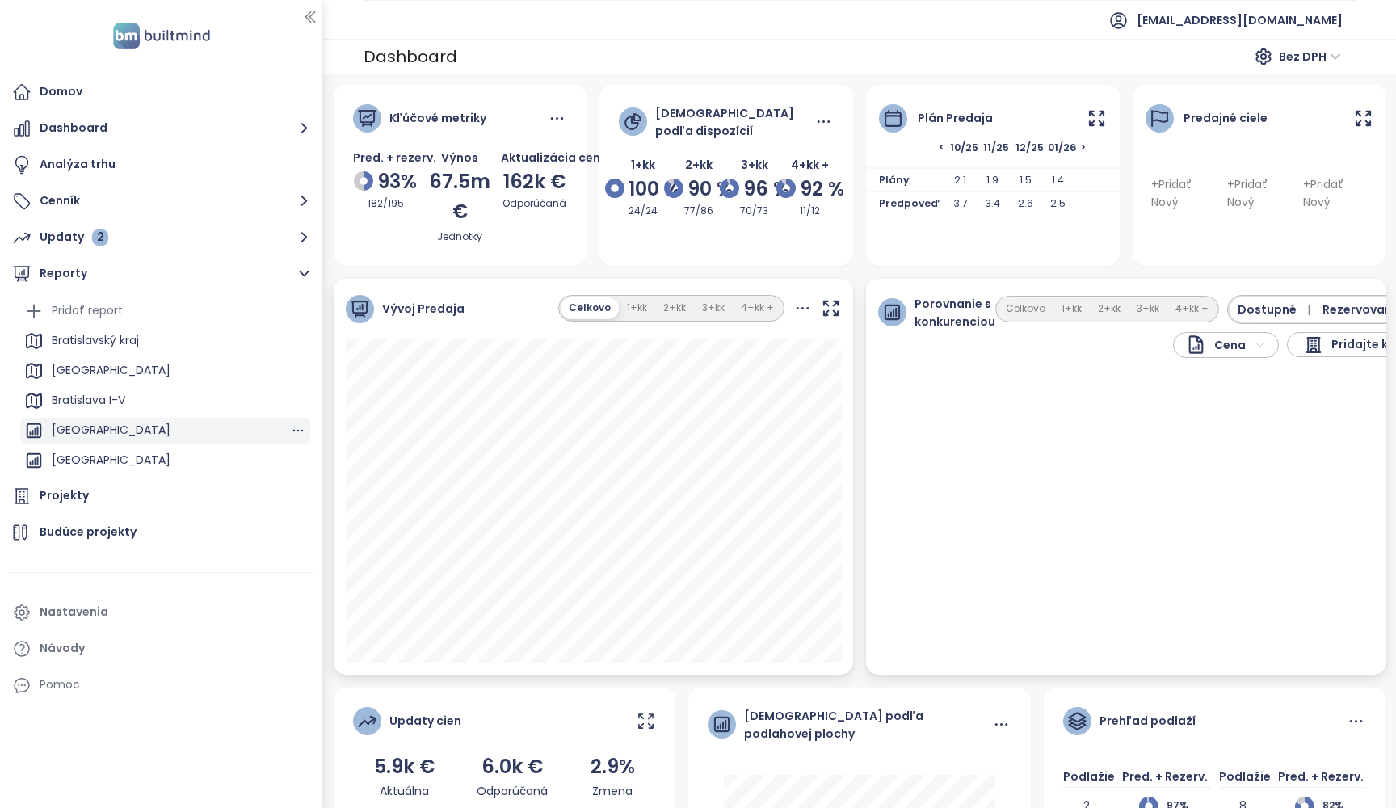
click at [73, 424] on div "[GEOGRAPHIC_DATA]" at bounding box center [111, 430] width 119 height 20
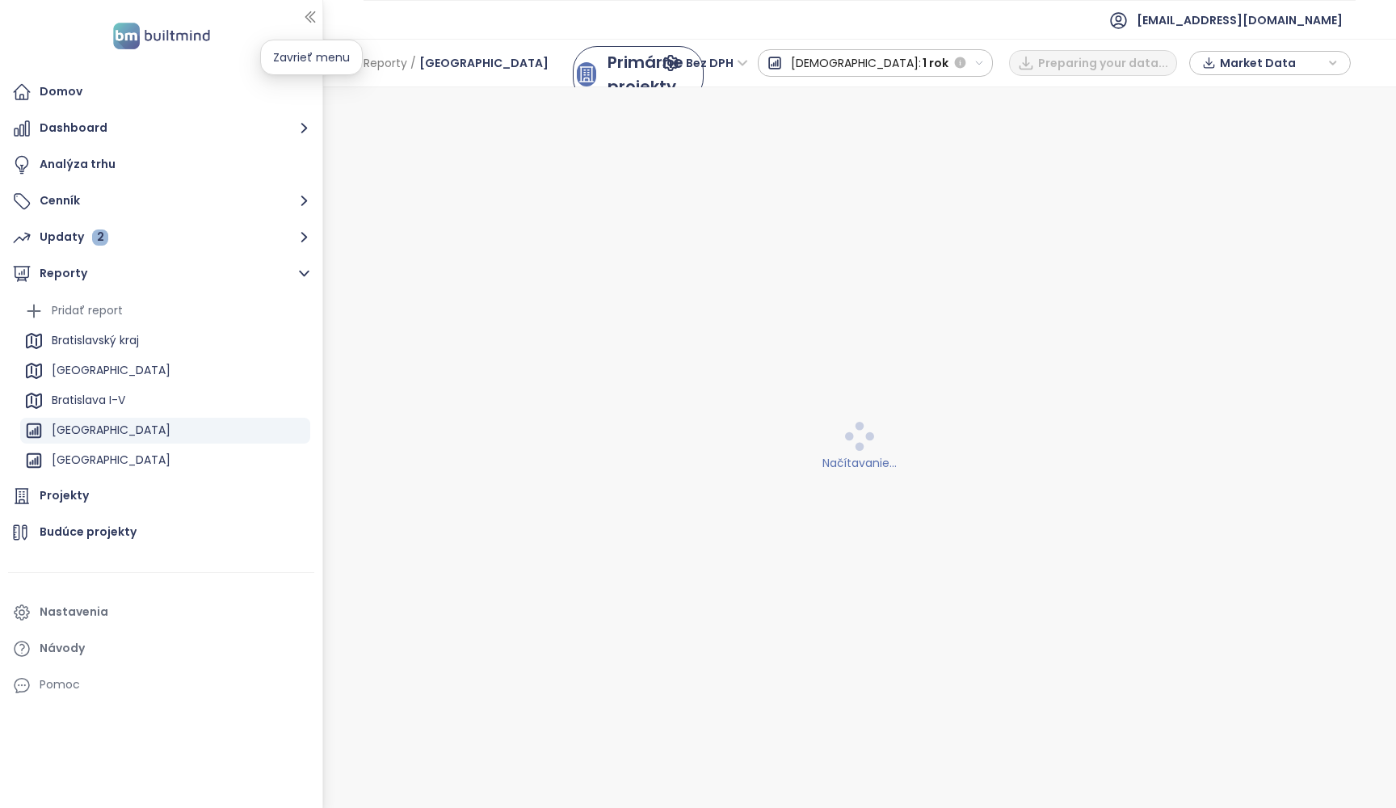
click at [309, 15] on icon "button" at bounding box center [309, 17] width 9 height 11
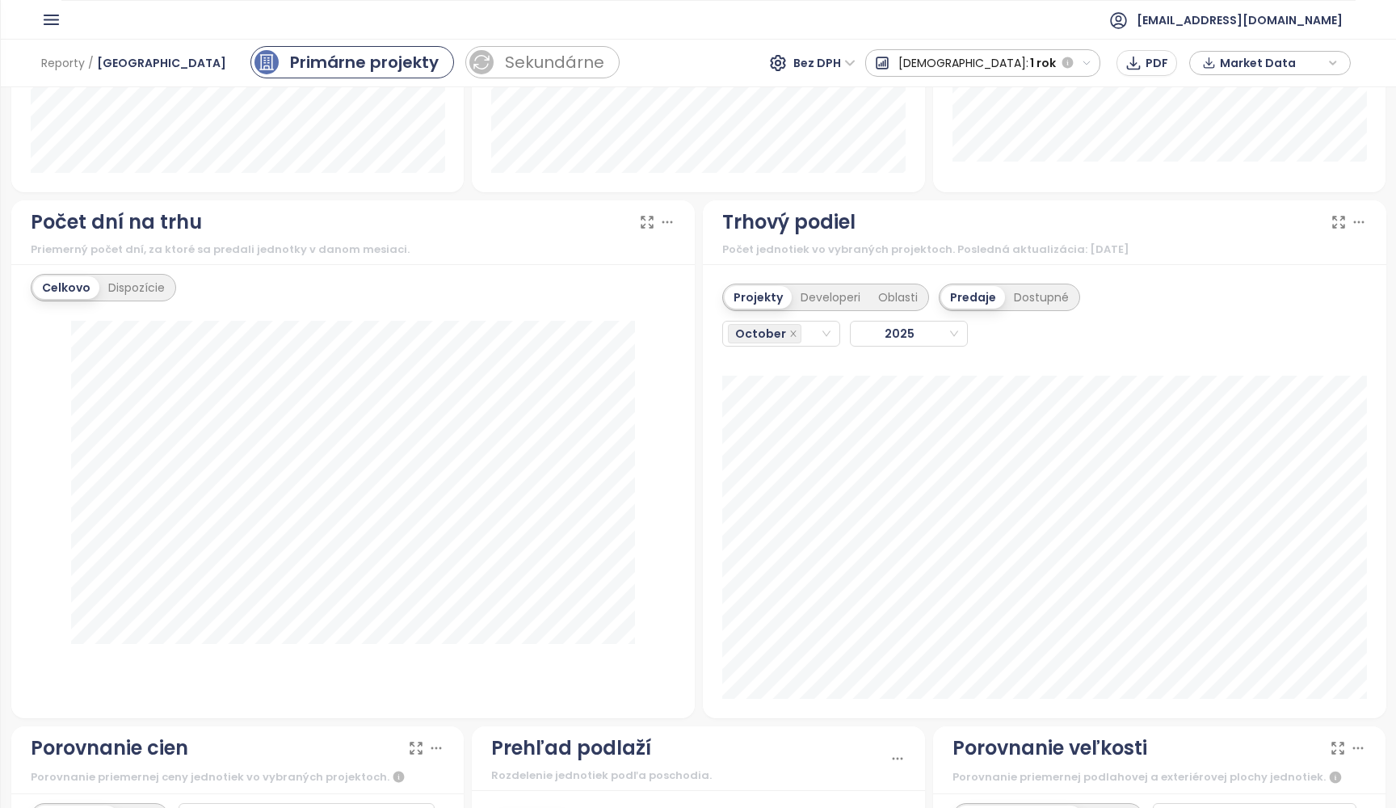
scroll to position [1294, 0]
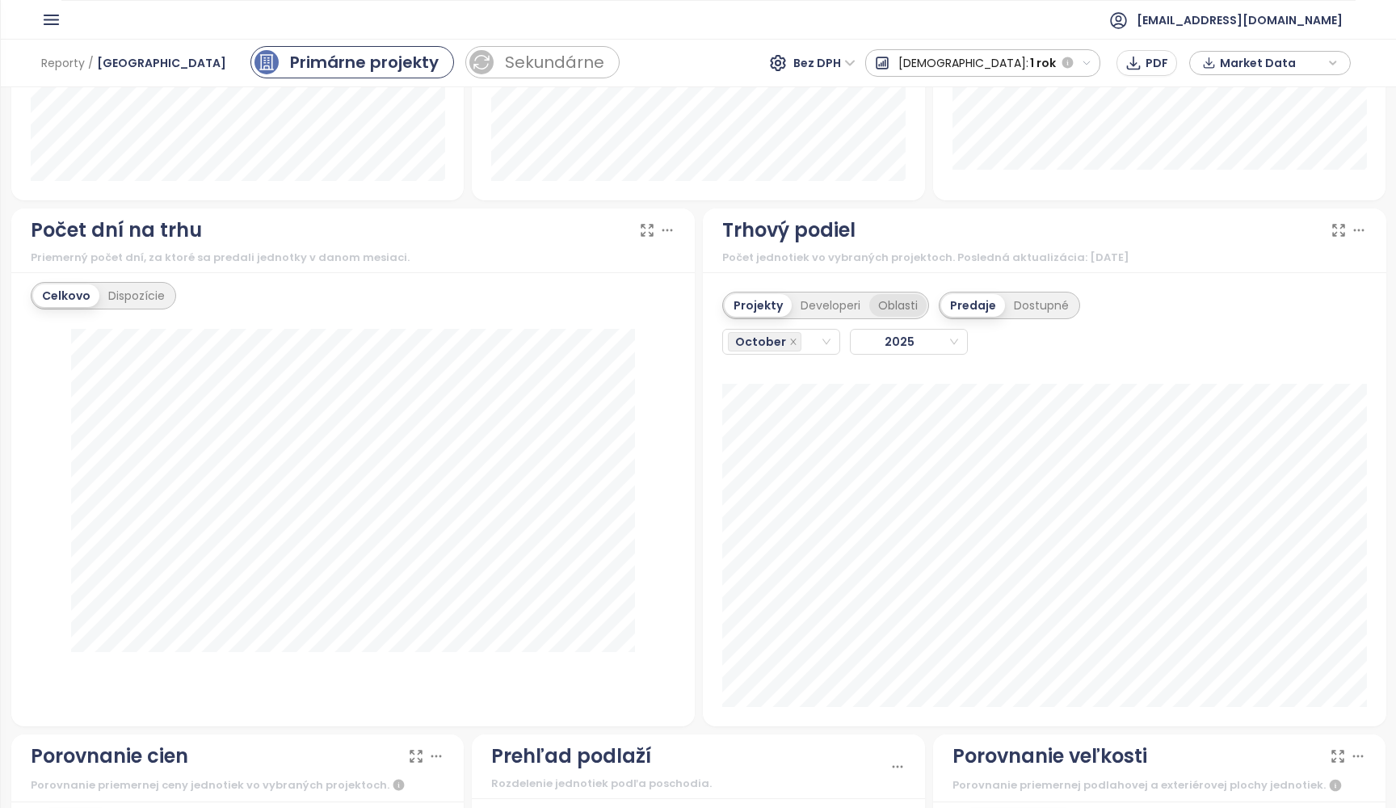
click at [903, 308] on div "Oblasti" at bounding box center [897, 305] width 57 height 23
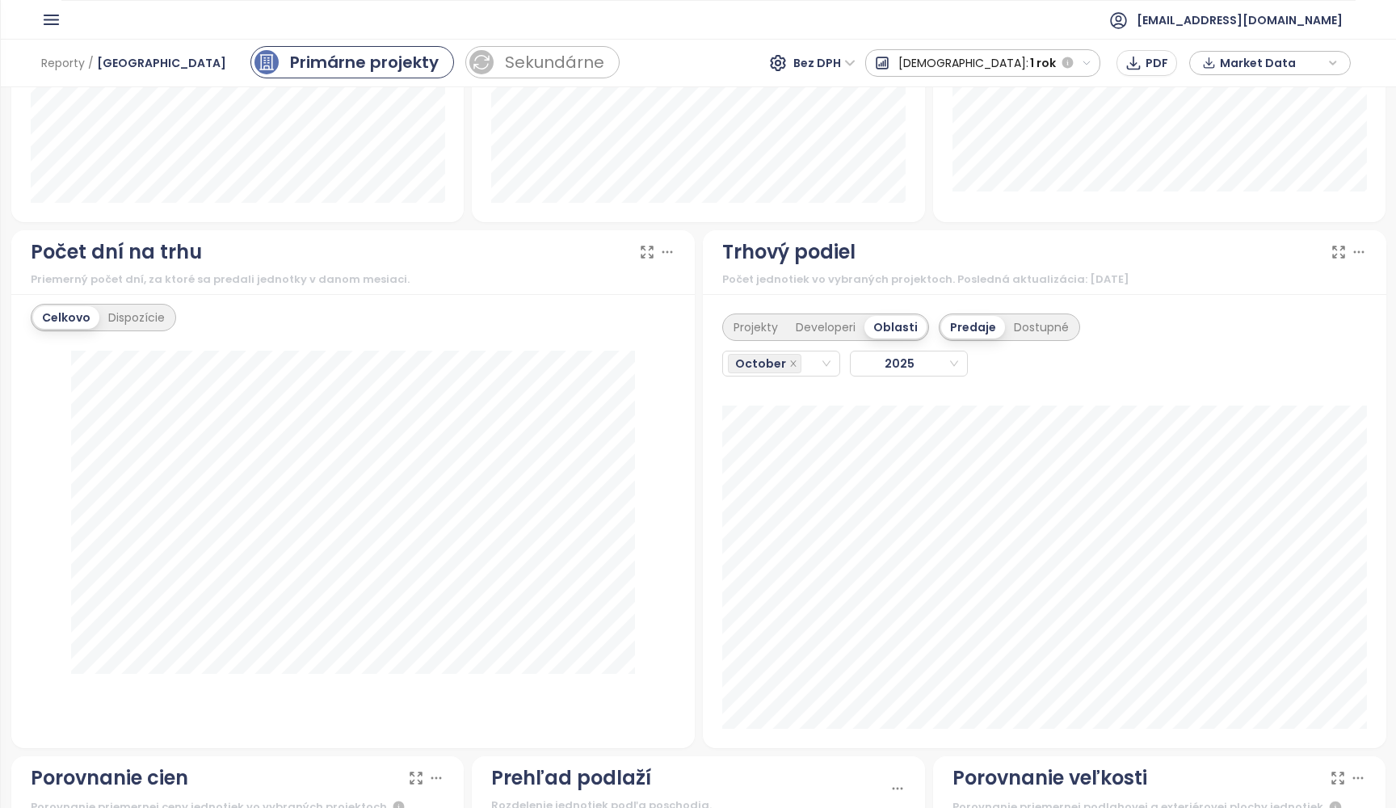
scroll to position [1269, 0]
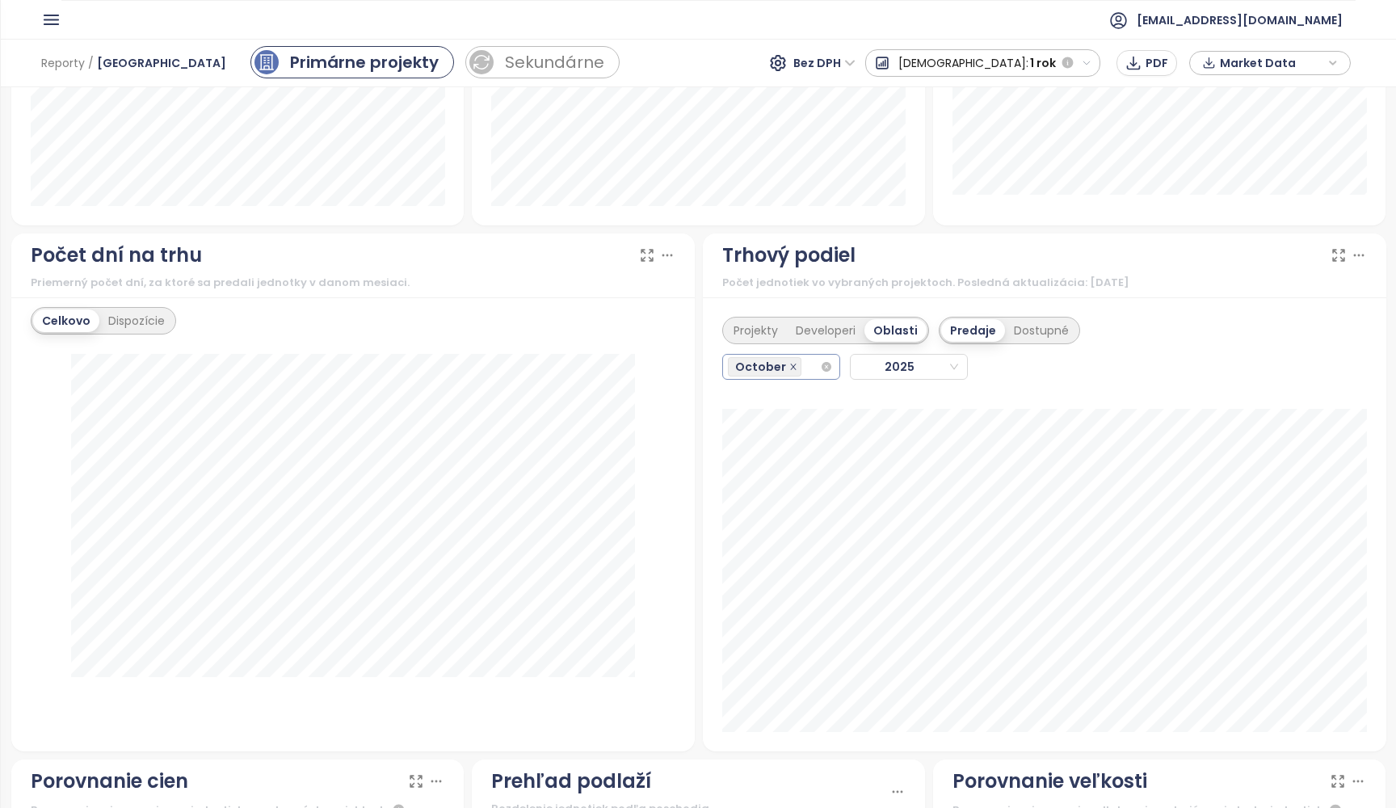
click at [790, 365] on icon "close" at bounding box center [793, 367] width 8 height 8
click at [798, 366] on div "October" at bounding box center [766, 367] width 77 height 23
click at [777, 399] on div "January" at bounding box center [780, 397] width 90 height 18
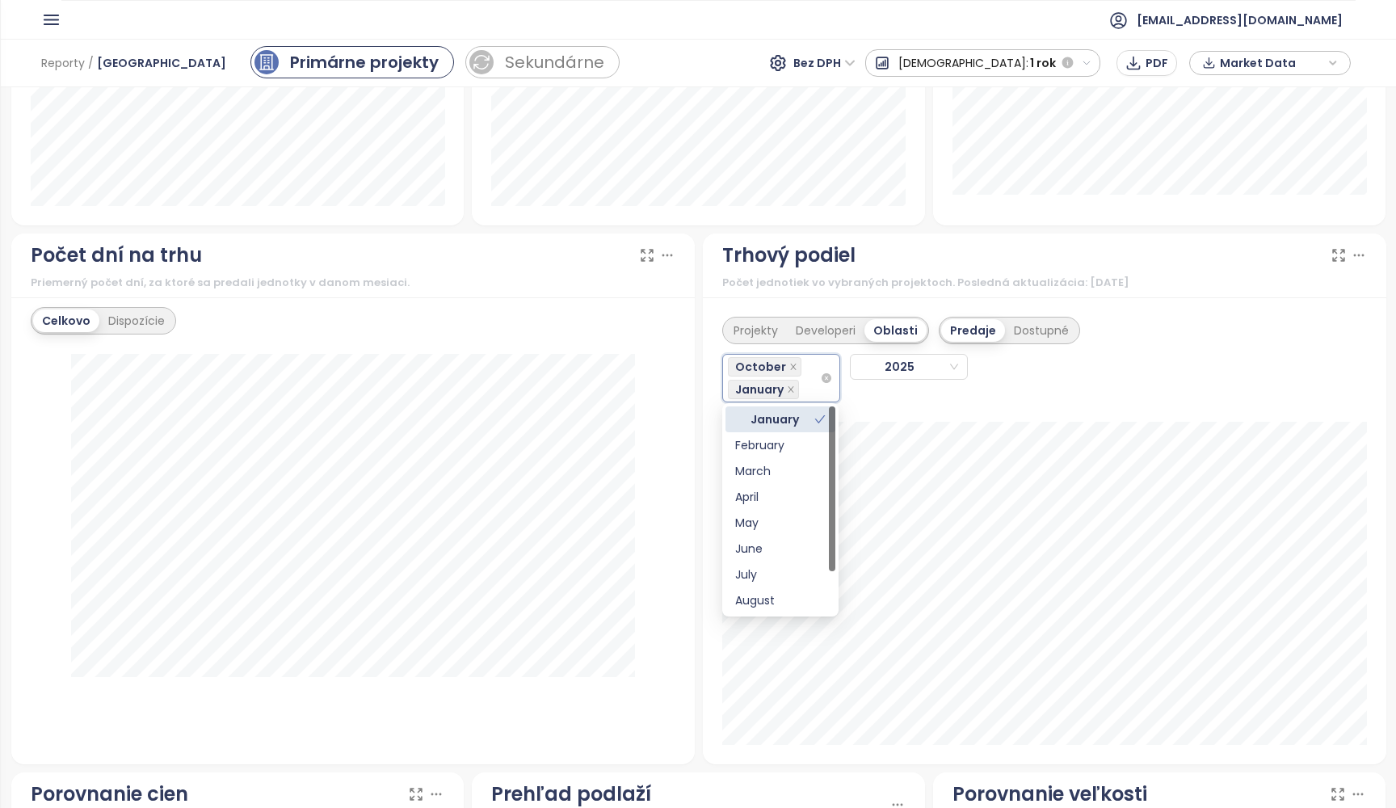
click at [801, 371] on div "October January" at bounding box center [774, 378] width 92 height 45
click at [805, 380] on input "search" at bounding box center [803, 389] width 3 height 19
click at [779, 440] on div "February" at bounding box center [780, 445] width 90 height 18
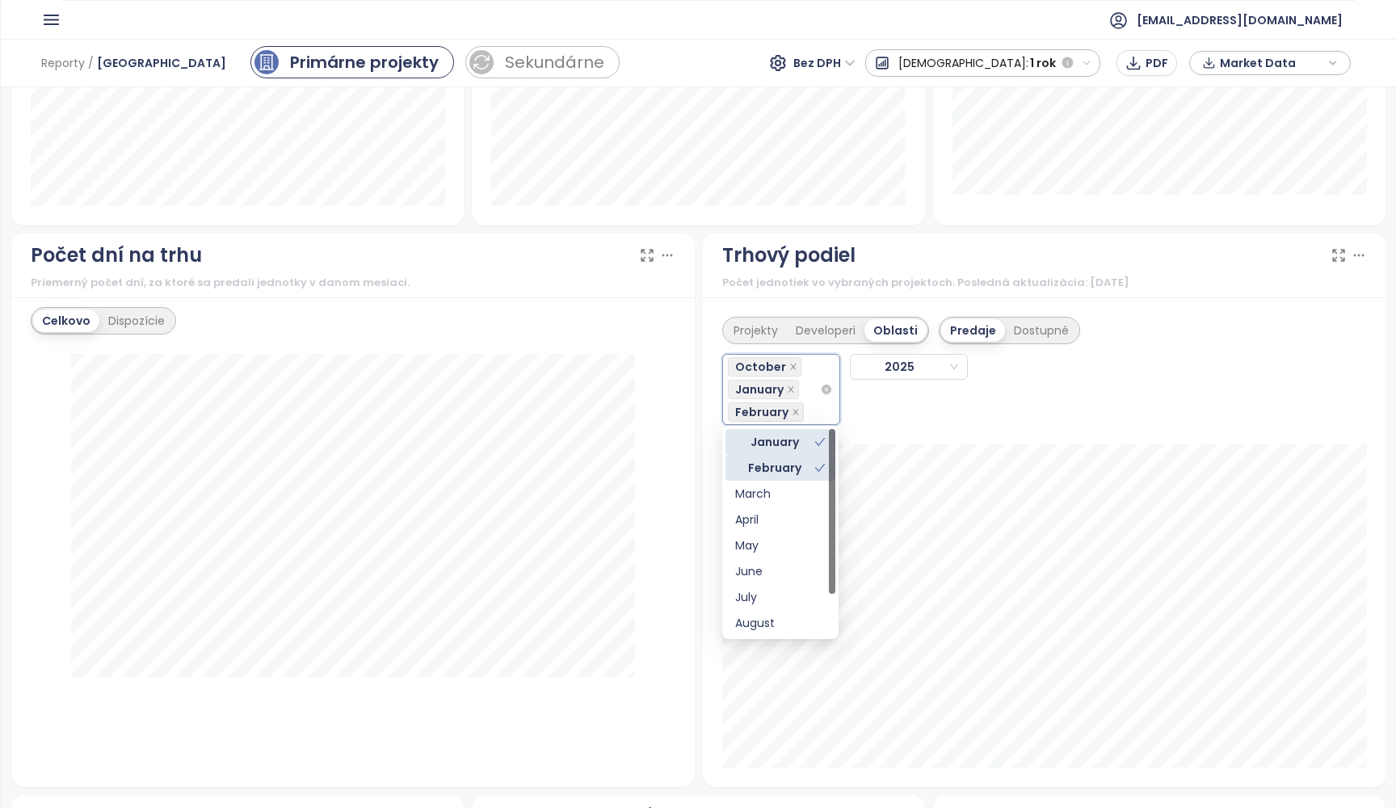
click at [802, 381] on div "October January February" at bounding box center [774, 390] width 92 height 68
click at [809, 381] on div "October January February" at bounding box center [774, 390] width 92 height 68
drag, startPoint x: 781, startPoint y: 486, endPoint x: 784, endPoint y: 477, distance: 10.0
click at [781, 486] on div "March" at bounding box center [780, 494] width 90 height 18
click at [806, 385] on div "October January February March" at bounding box center [781, 401] width 107 height 90
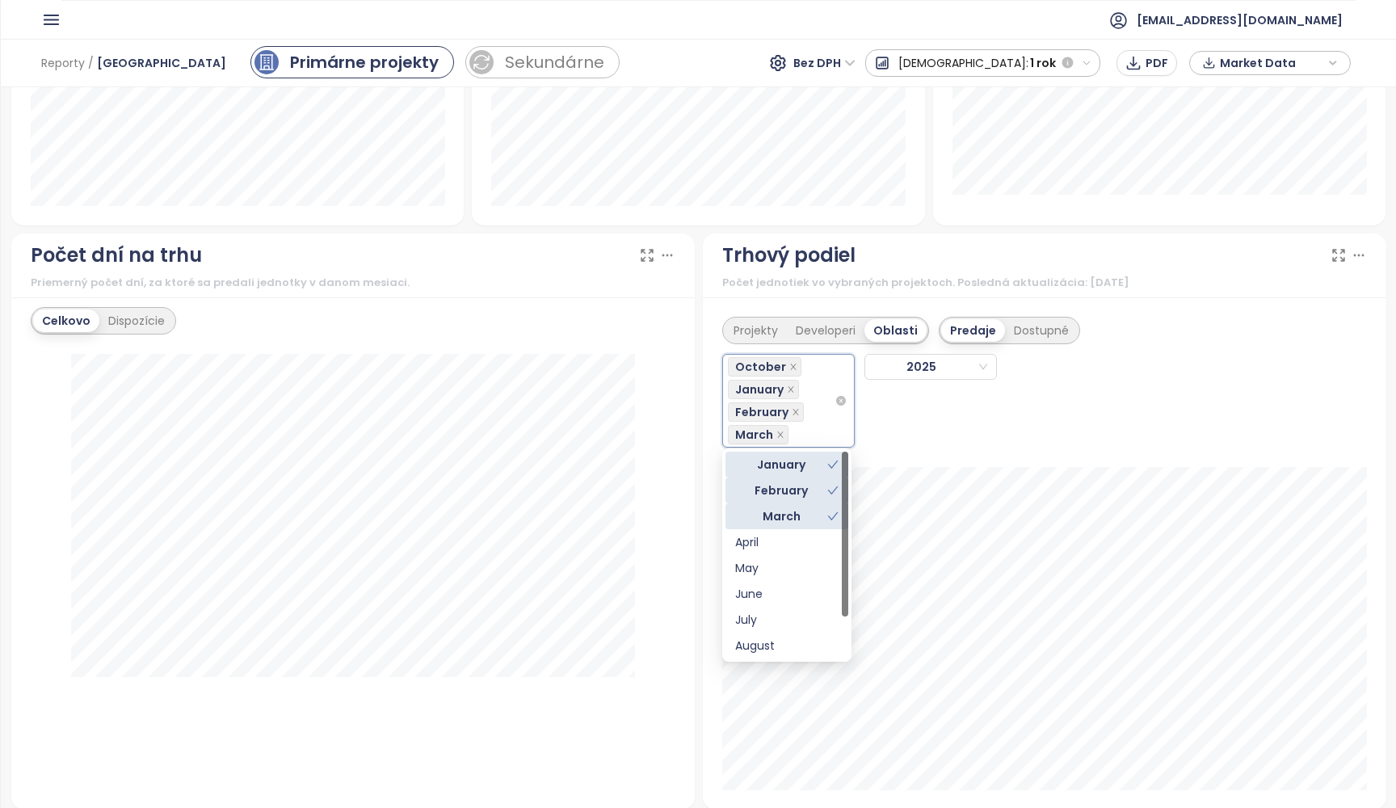
click at [806, 388] on div "October January February March" at bounding box center [781, 401] width 107 height 90
drag, startPoint x: 777, startPoint y: 547, endPoint x: 789, endPoint y: 525, distance: 25.0
click at [777, 547] on div "April" at bounding box center [786, 542] width 103 height 18
click at [814, 402] on div "October January February March April" at bounding box center [790, 401] width 124 height 90
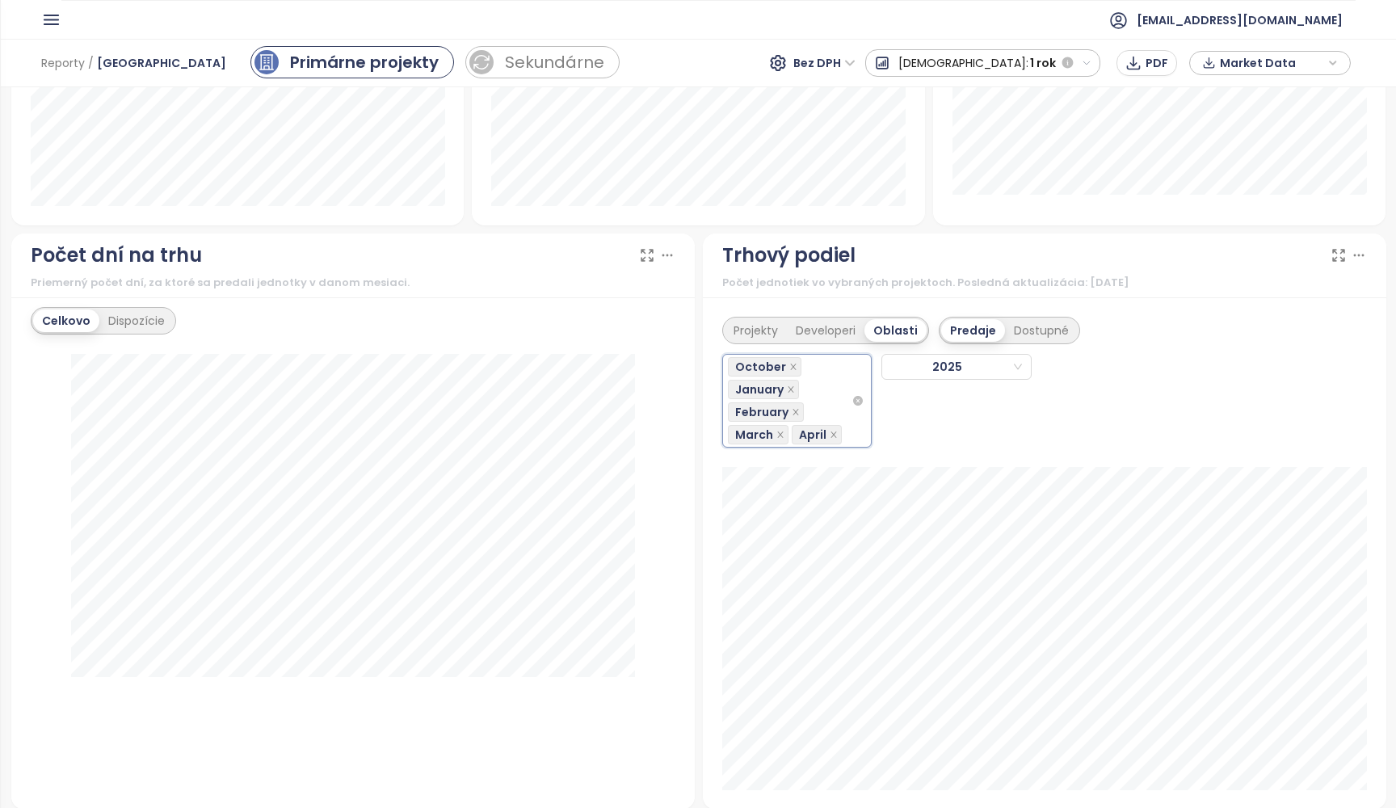
click at [814, 402] on div "October January February March April" at bounding box center [790, 401] width 124 height 90
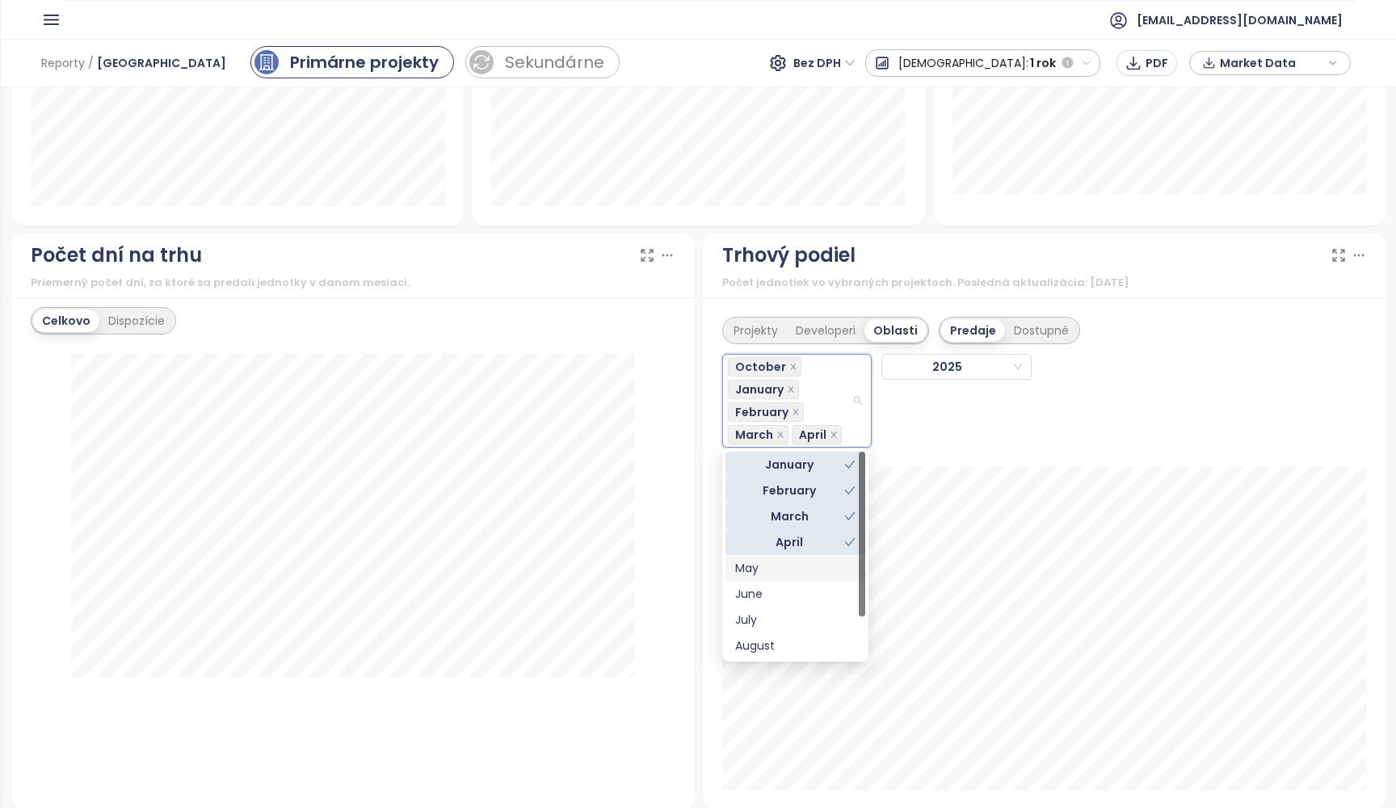
click at [784, 566] on div "May" at bounding box center [795, 568] width 120 height 18
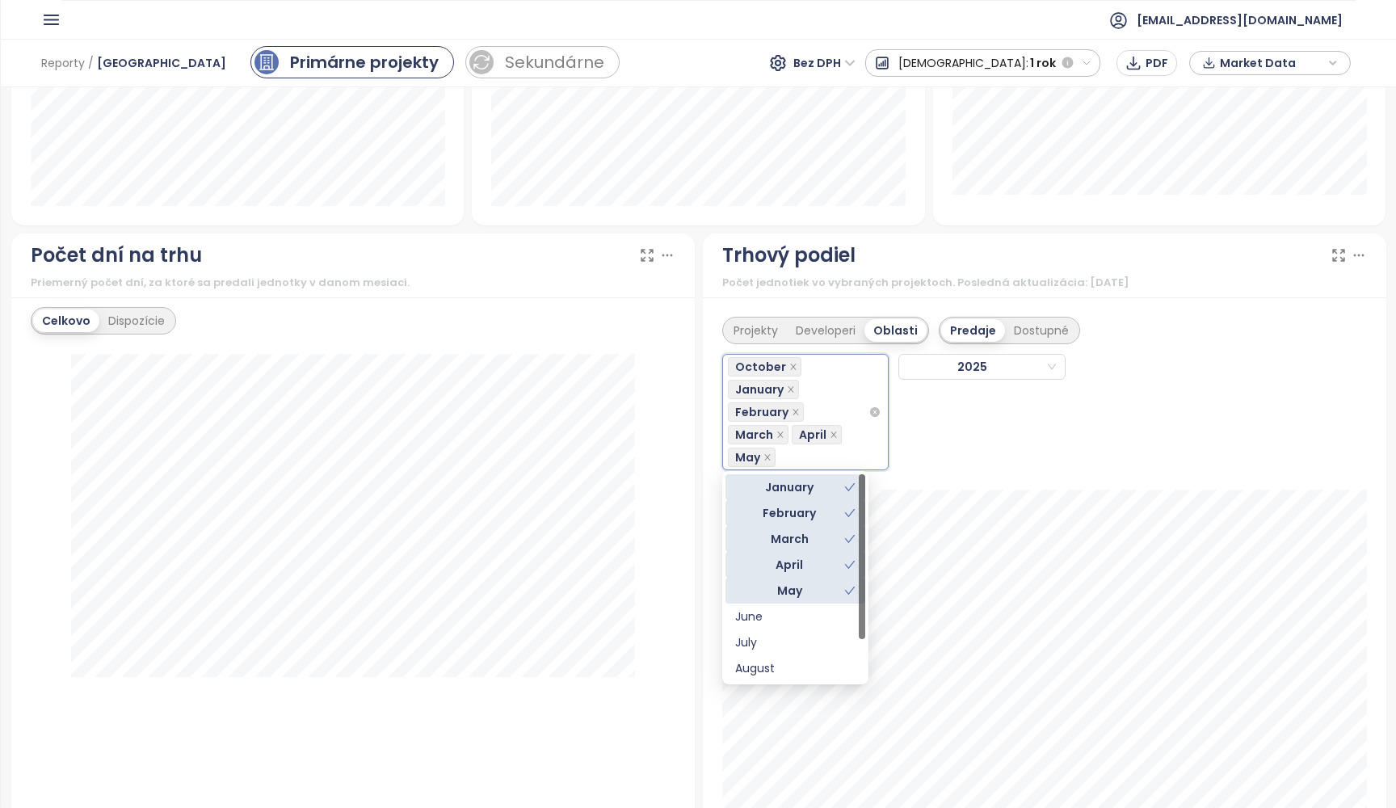
click at [823, 403] on div "October January February March April May" at bounding box center [798, 412] width 141 height 113
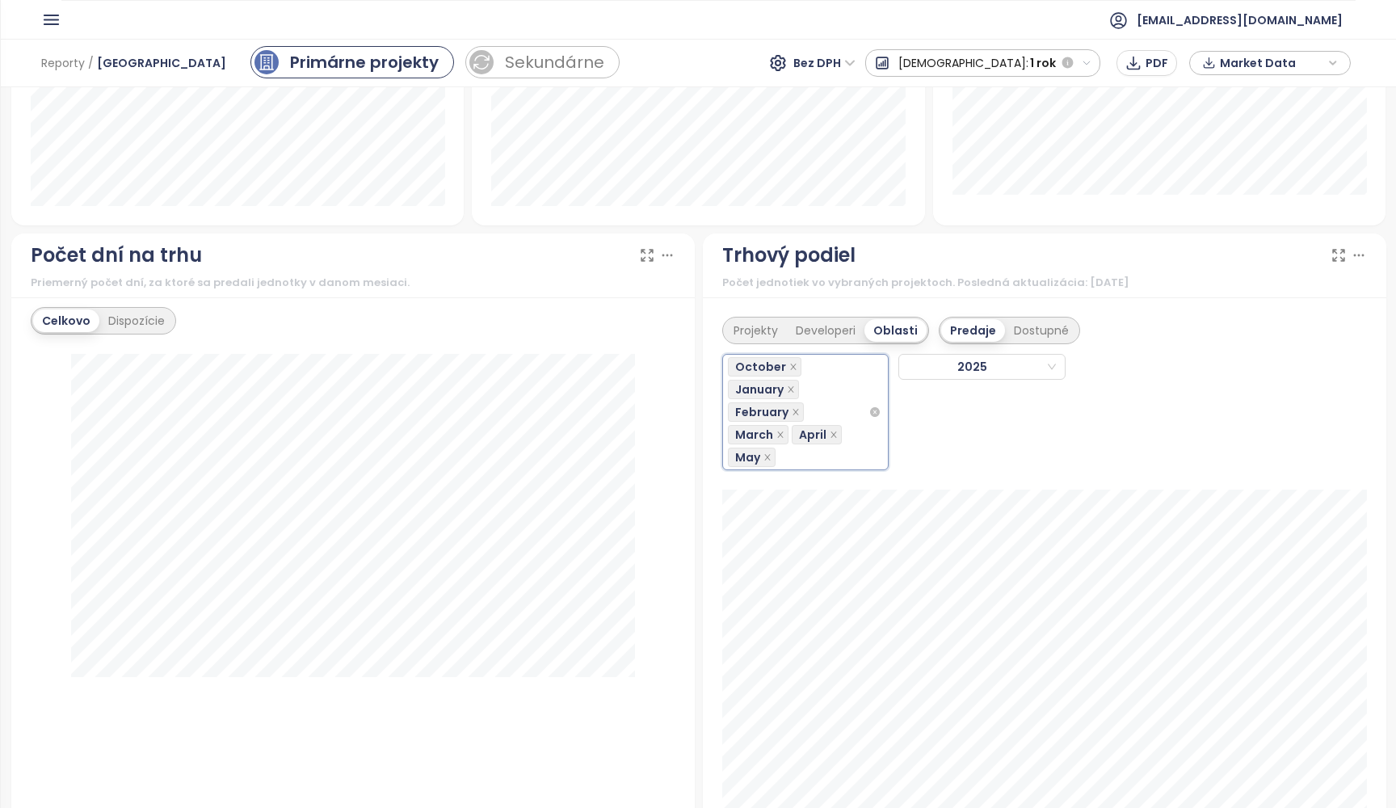
click at [823, 403] on div "October January February March April May" at bounding box center [798, 412] width 141 height 113
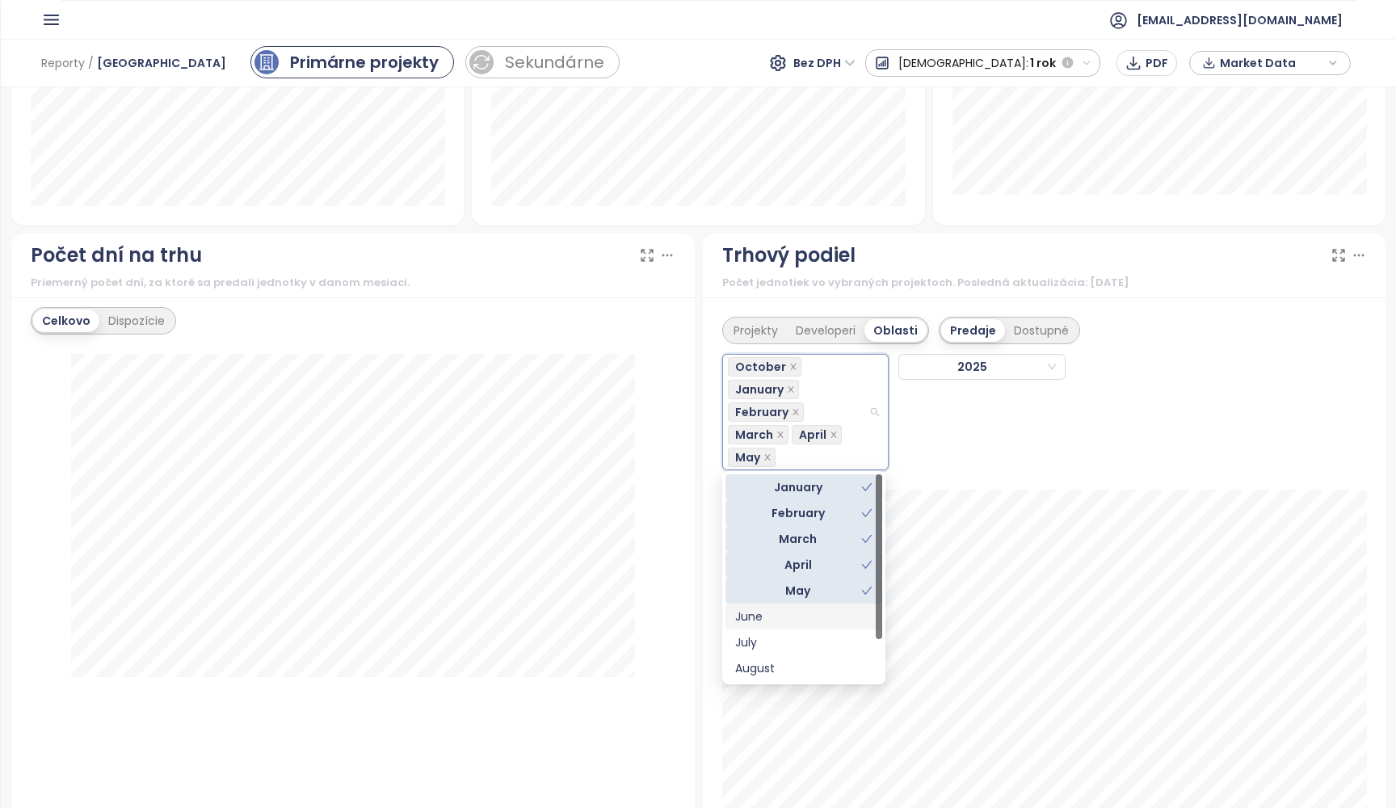
click at [798, 611] on div "June" at bounding box center [803, 617] width 137 height 18
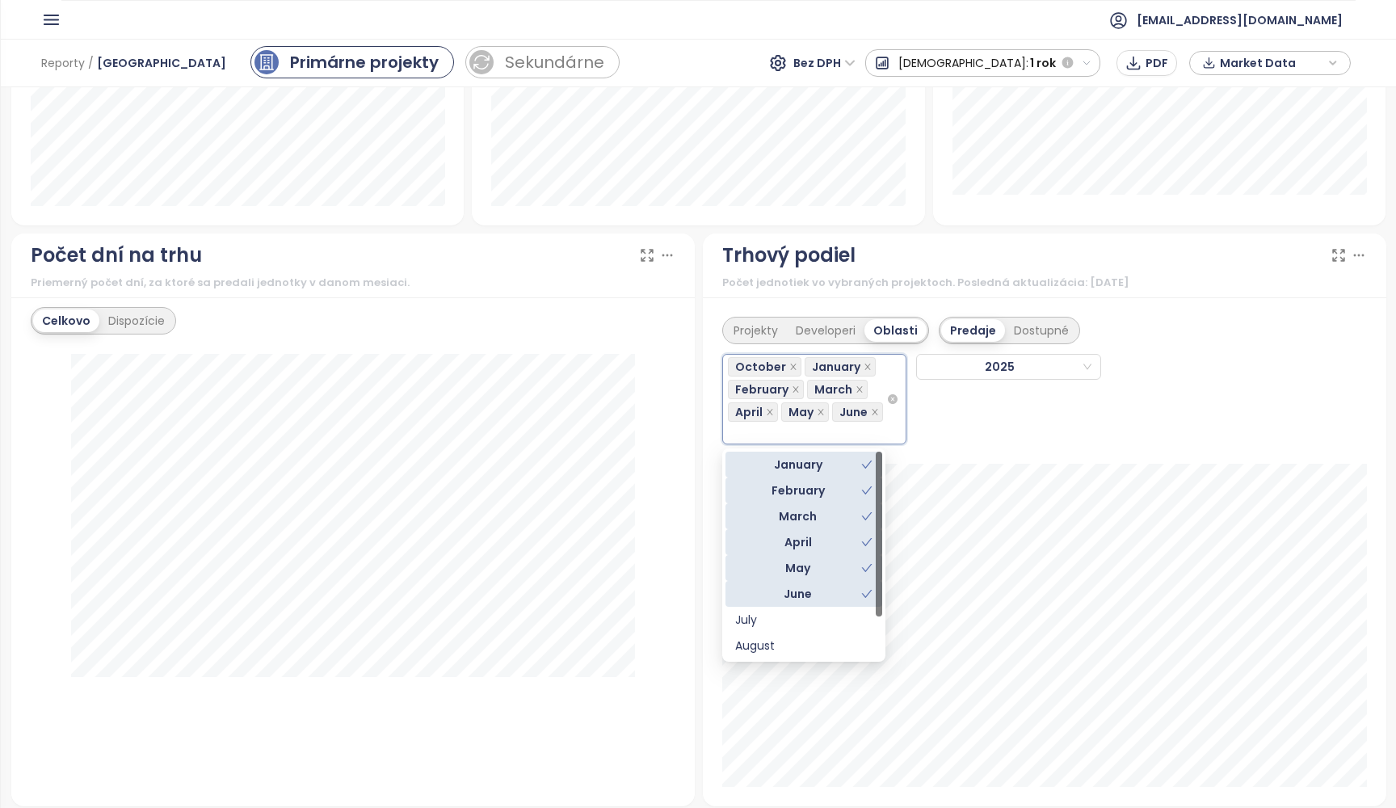
click at [836, 426] on div "October January February March April May June" at bounding box center [807, 399] width 159 height 87
click at [802, 615] on div "July" at bounding box center [812, 620] width 155 height 18
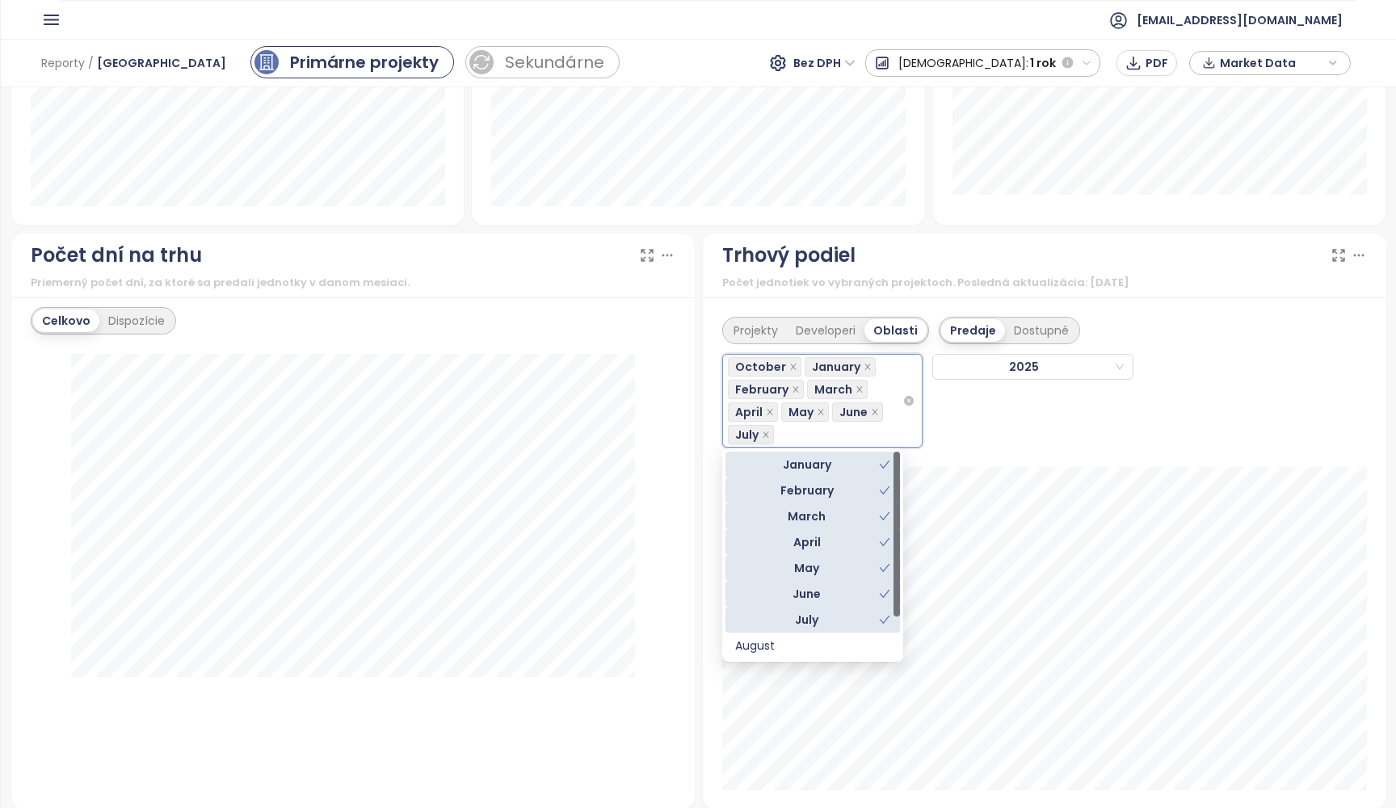
click at [847, 424] on div "October January February March April May June July" at bounding box center [815, 401] width 175 height 90
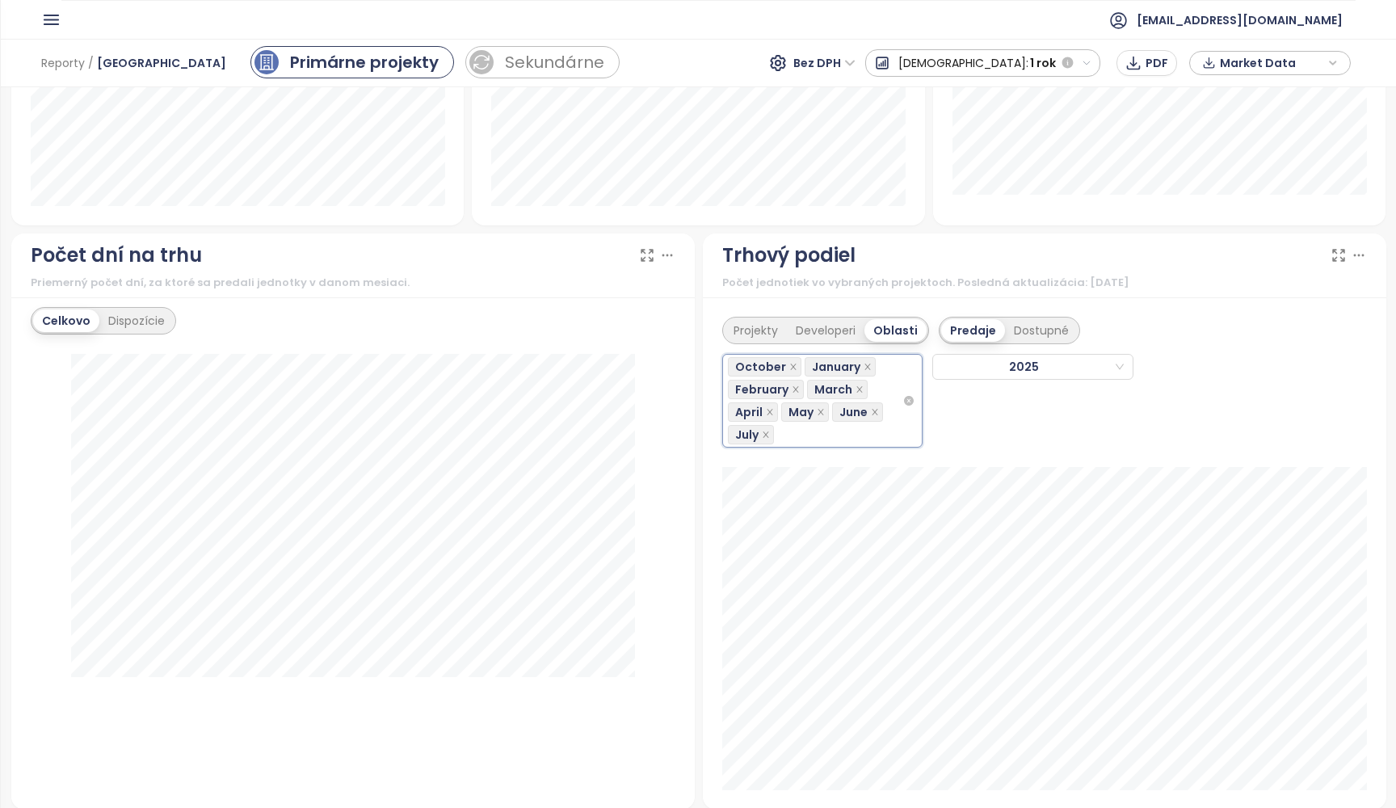
click at [847, 424] on div "October January February March April May June July" at bounding box center [815, 401] width 175 height 90
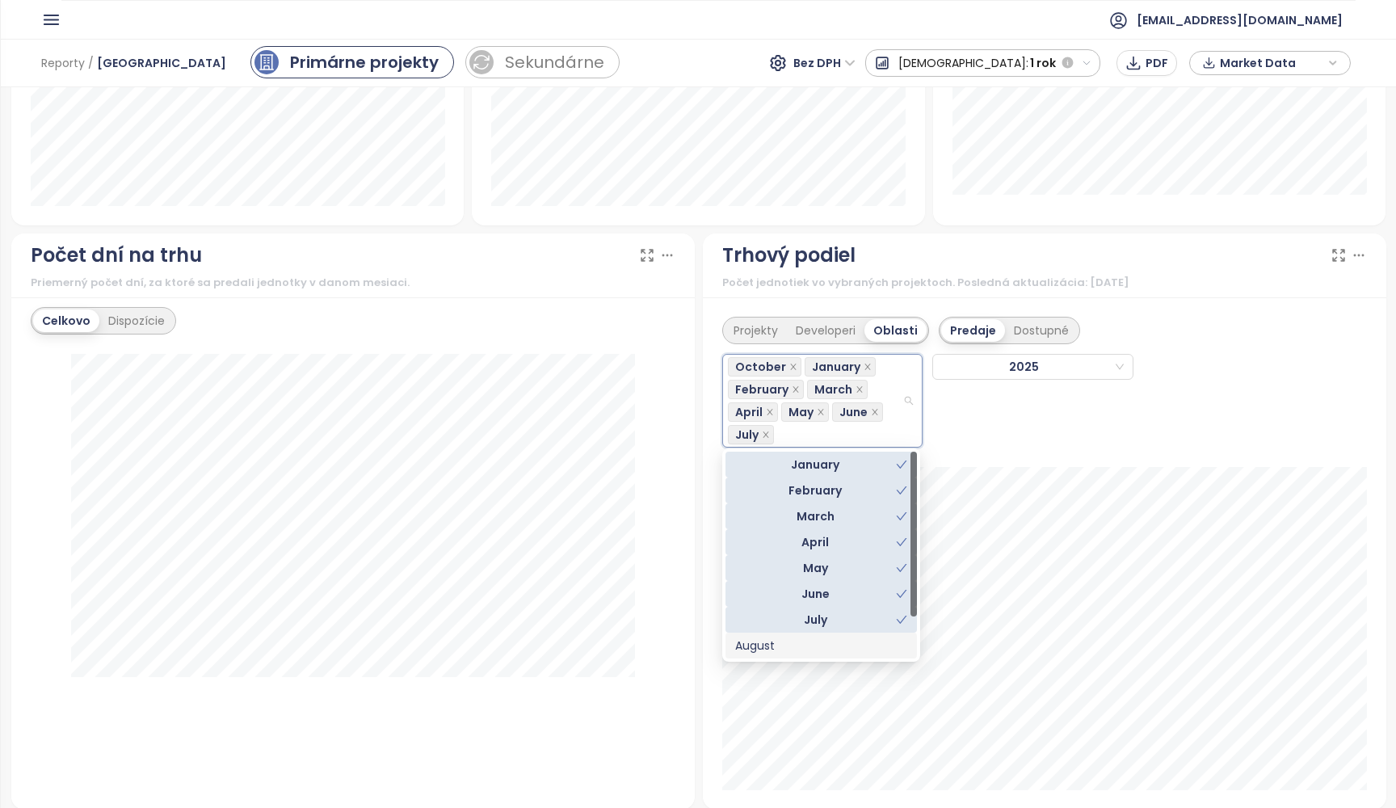
click at [808, 642] on div "August" at bounding box center [821, 646] width 172 height 18
click at [818, 612] on div "September" at bounding box center [821, 620] width 172 height 18
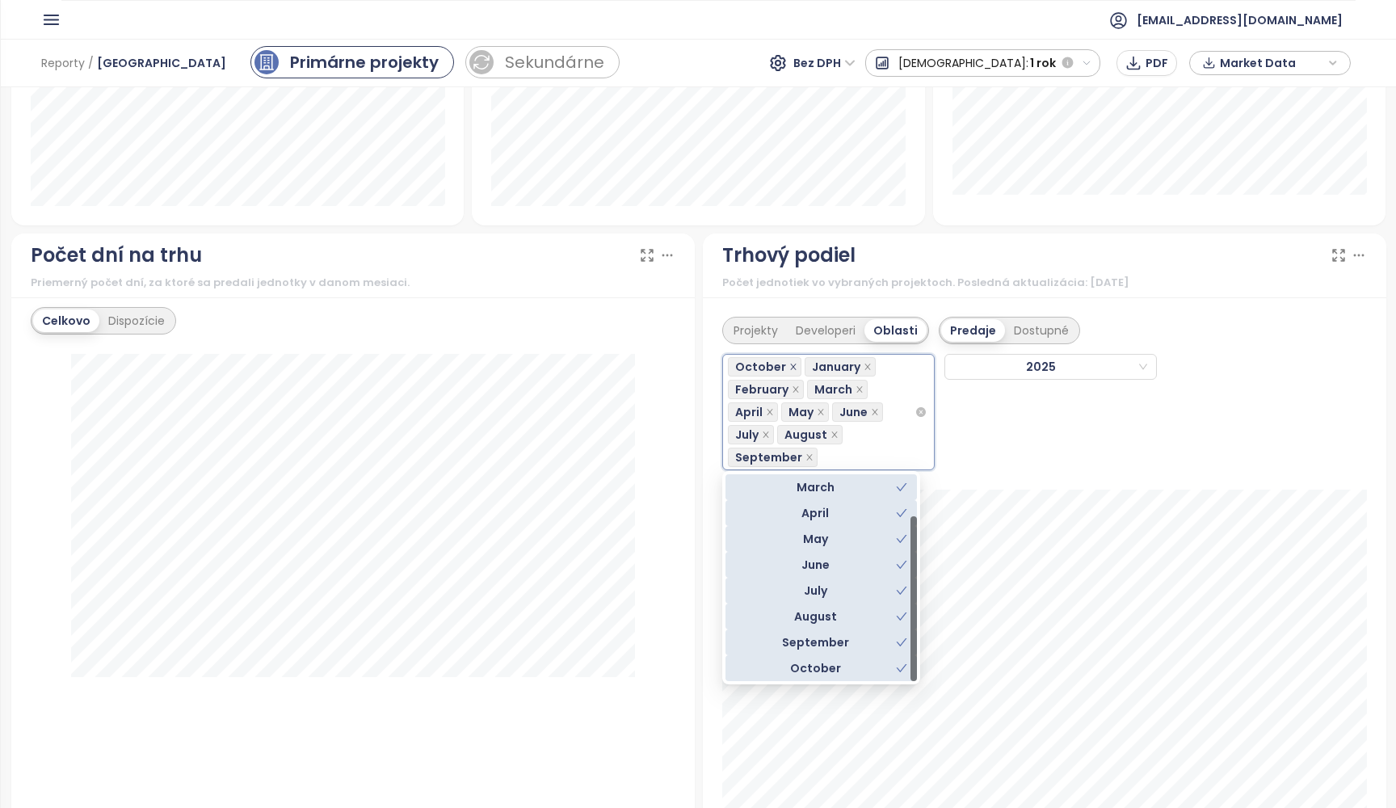
click at [791, 363] on icon "close" at bounding box center [793, 367] width 8 height 8
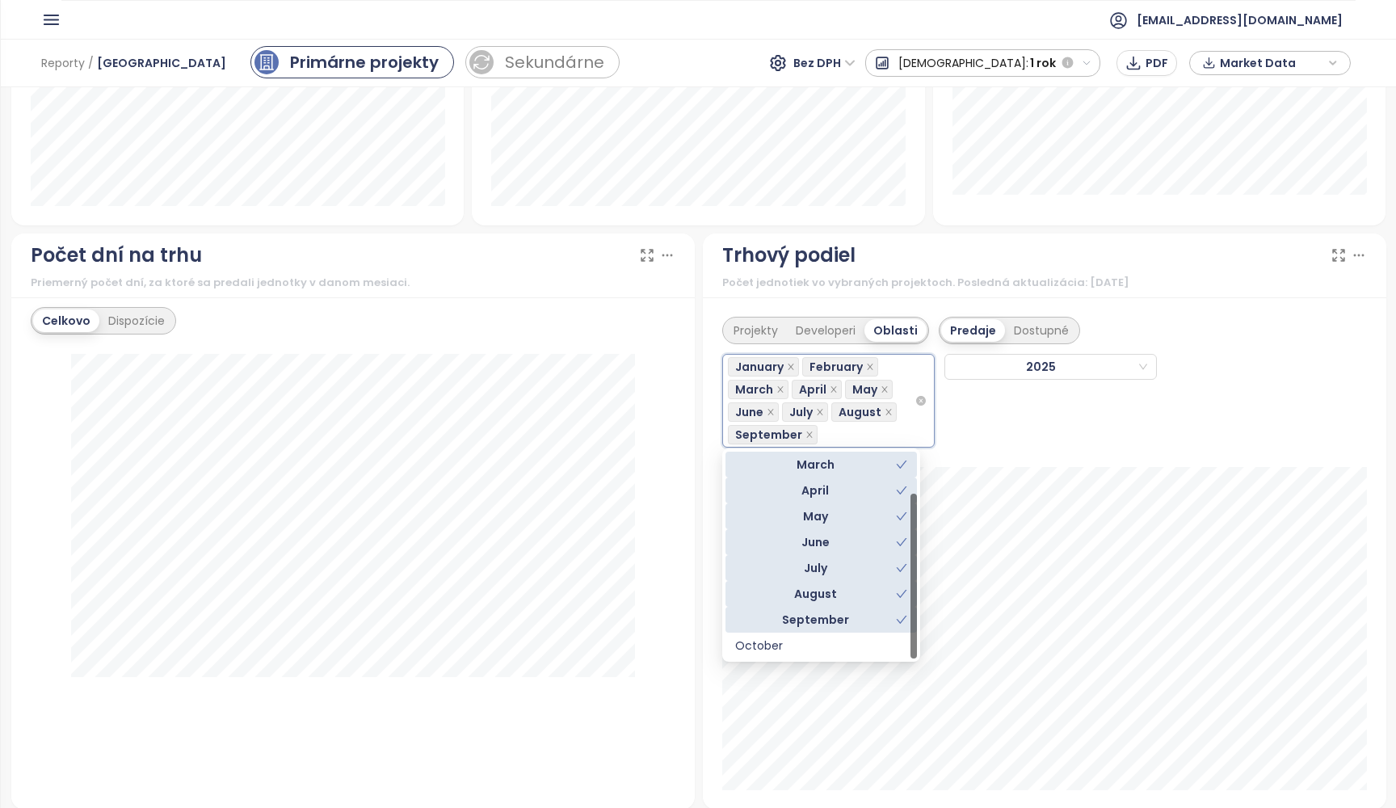
click at [1008, 416] on div "January February March April May June July August [DATE]" at bounding box center [1044, 395] width 645 height 103
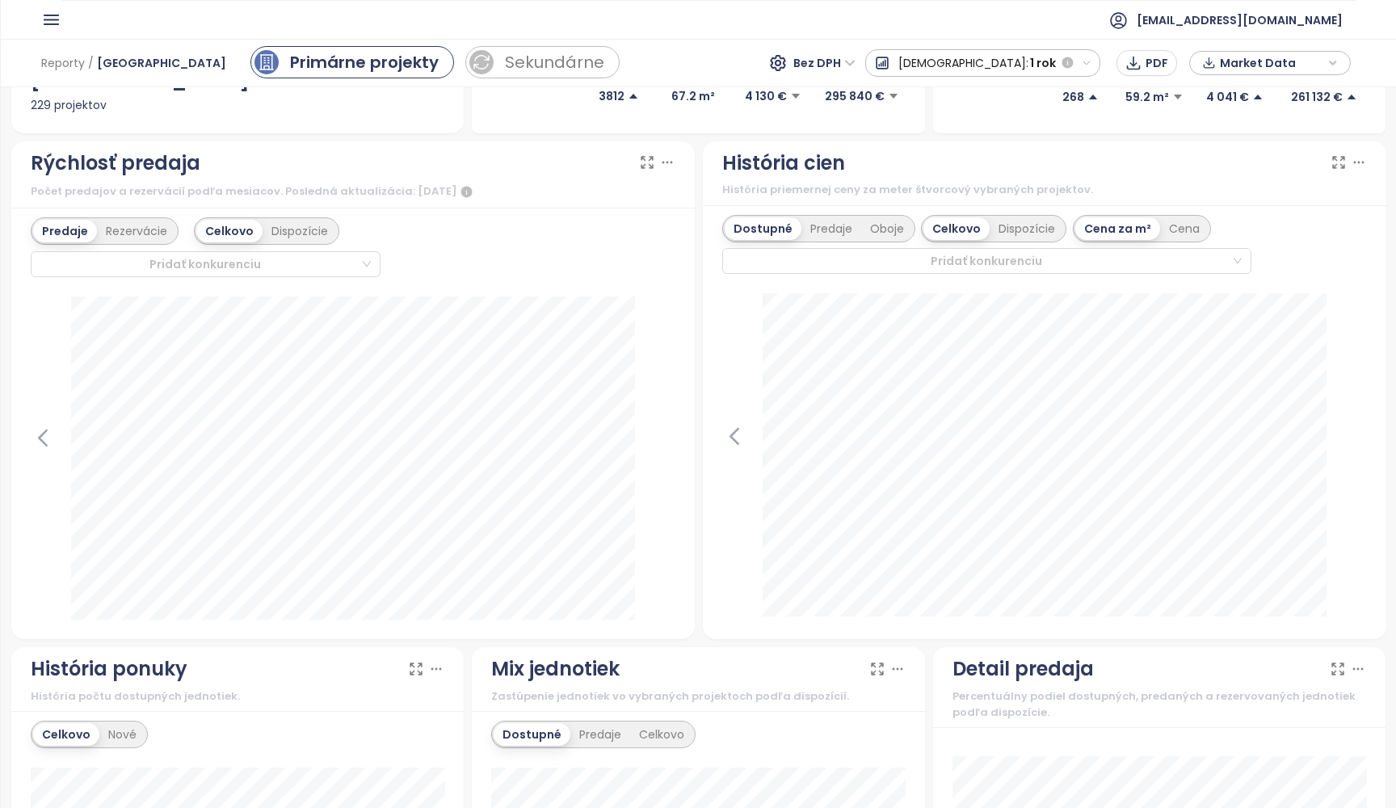
scroll to position [383, 0]
drag, startPoint x: 35, startPoint y: 162, endPoint x: 158, endPoint y: 166, distance: 122.9
click at [150, 166] on div "Rýchlosť predaja" at bounding box center [116, 164] width 170 height 31
drag, startPoint x: 193, startPoint y: 166, endPoint x: 112, endPoint y: 163, distance: 81.7
click at [114, 163] on div "Rýchlosť predaja" at bounding box center [116, 164] width 170 height 31
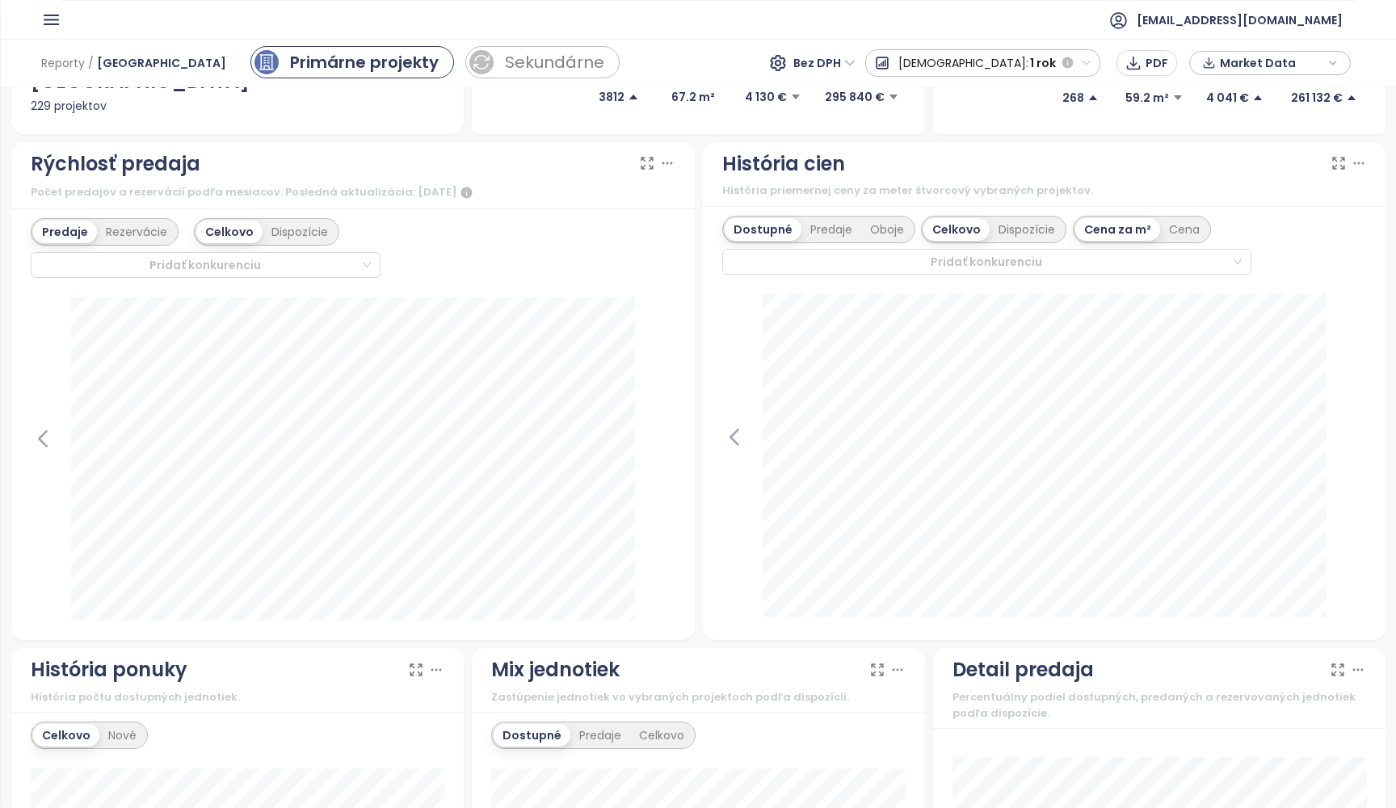
click at [109, 163] on div "Rýchlosť predaja" at bounding box center [116, 164] width 170 height 31
click at [72, 162] on div "Rýchlosť predaja" at bounding box center [116, 164] width 170 height 31
drag, startPoint x: 72, startPoint y: 162, endPoint x: 32, endPoint y: 162, distance: 40.4
click at [68, 162] on div "Rýchlosť predaja" at bounding box center [116, 164] width 170 height 31
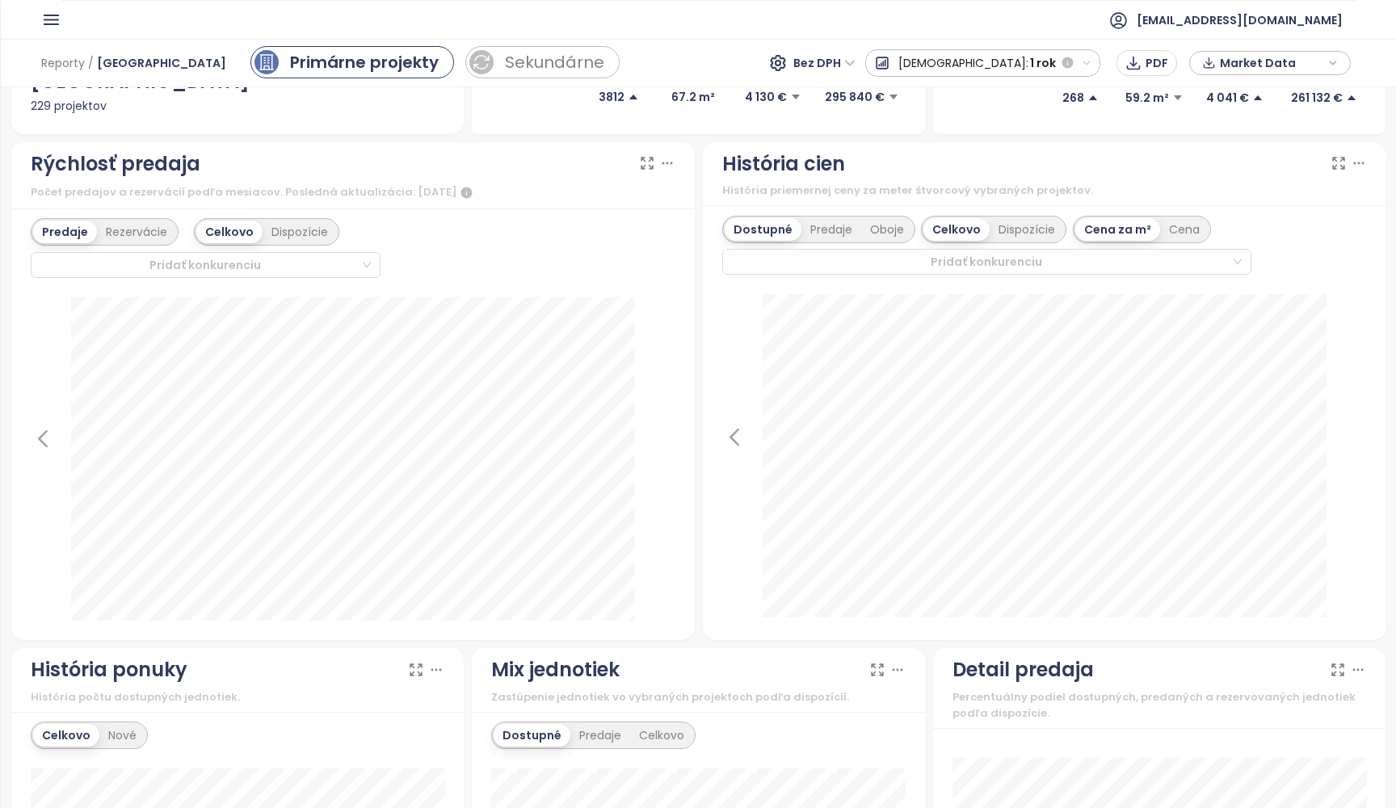
drag, startPoint x: 32, startPoint y: 162, endPoint x: 293, endPoint y: 176, distance: 261.4
click at [293, 176] on div "Rýchlosť predaja" at bounding box center [353, 164] width 645 height 31
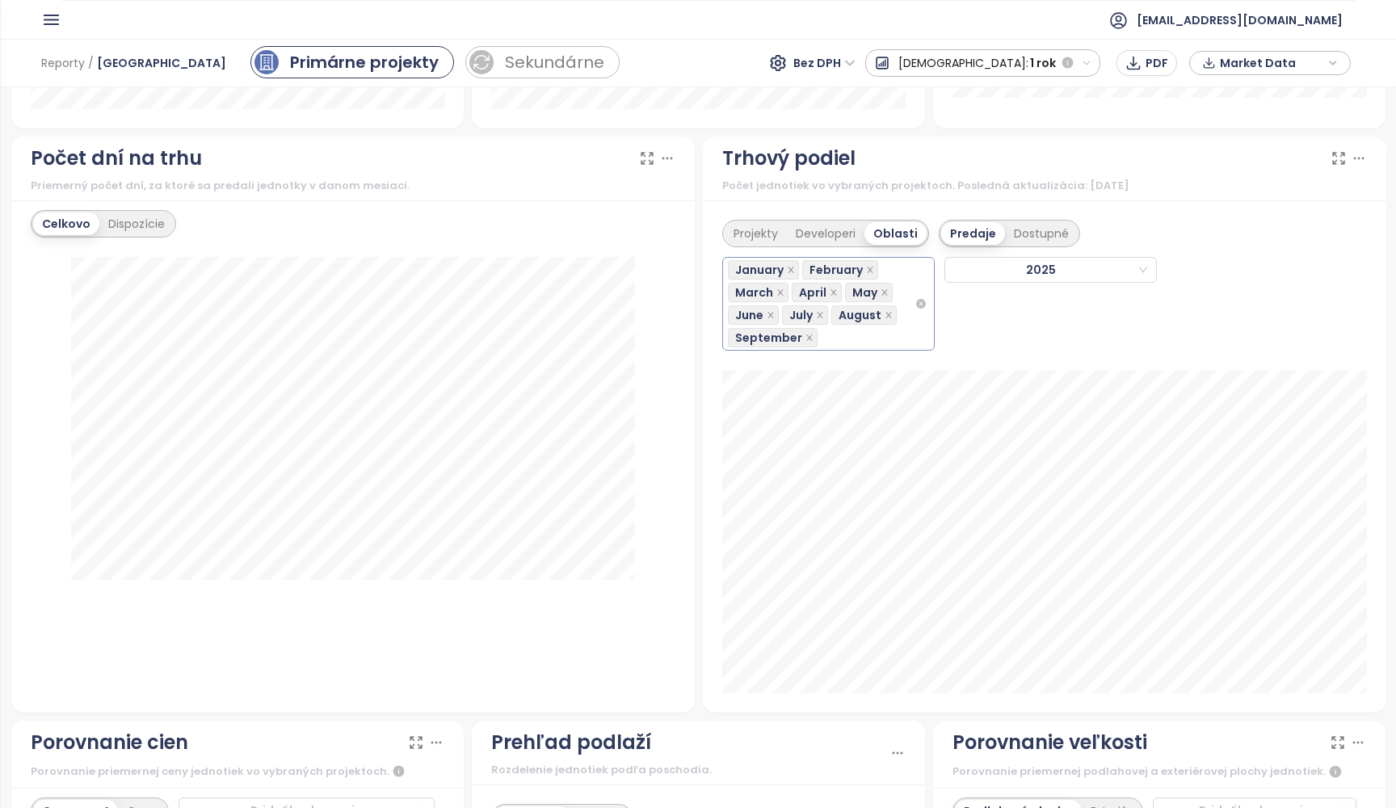
scroll to position [1365, 0]
